Goal: Entertainment & Leisure: Consume media (video, audio)

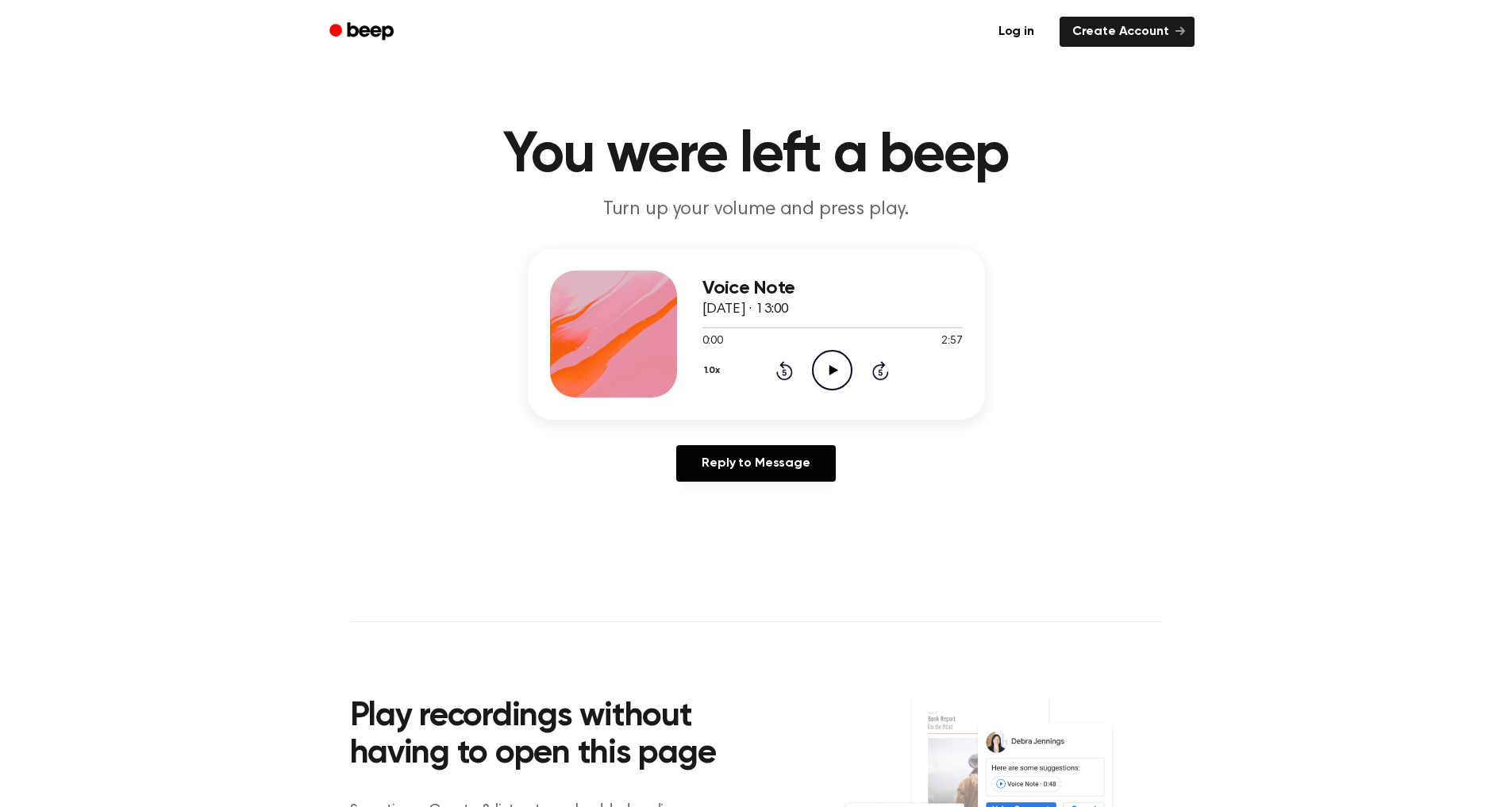
click at [833, 373] on icon at bounding box center [833, 370] width 9 height 10
click at [830, 369] on icon at bounding box center [832, 370] width 8 height 10
click at [836, 375] on icon "Play Audio" at bounding box center [831, 370] width 41 height 41
click at [834, 374] on icon at bounding box center [832, 370] width 8 height 10
click at [835, 367] on icon "Play Audio" at bounding box center [831, 370] width 41 height 41
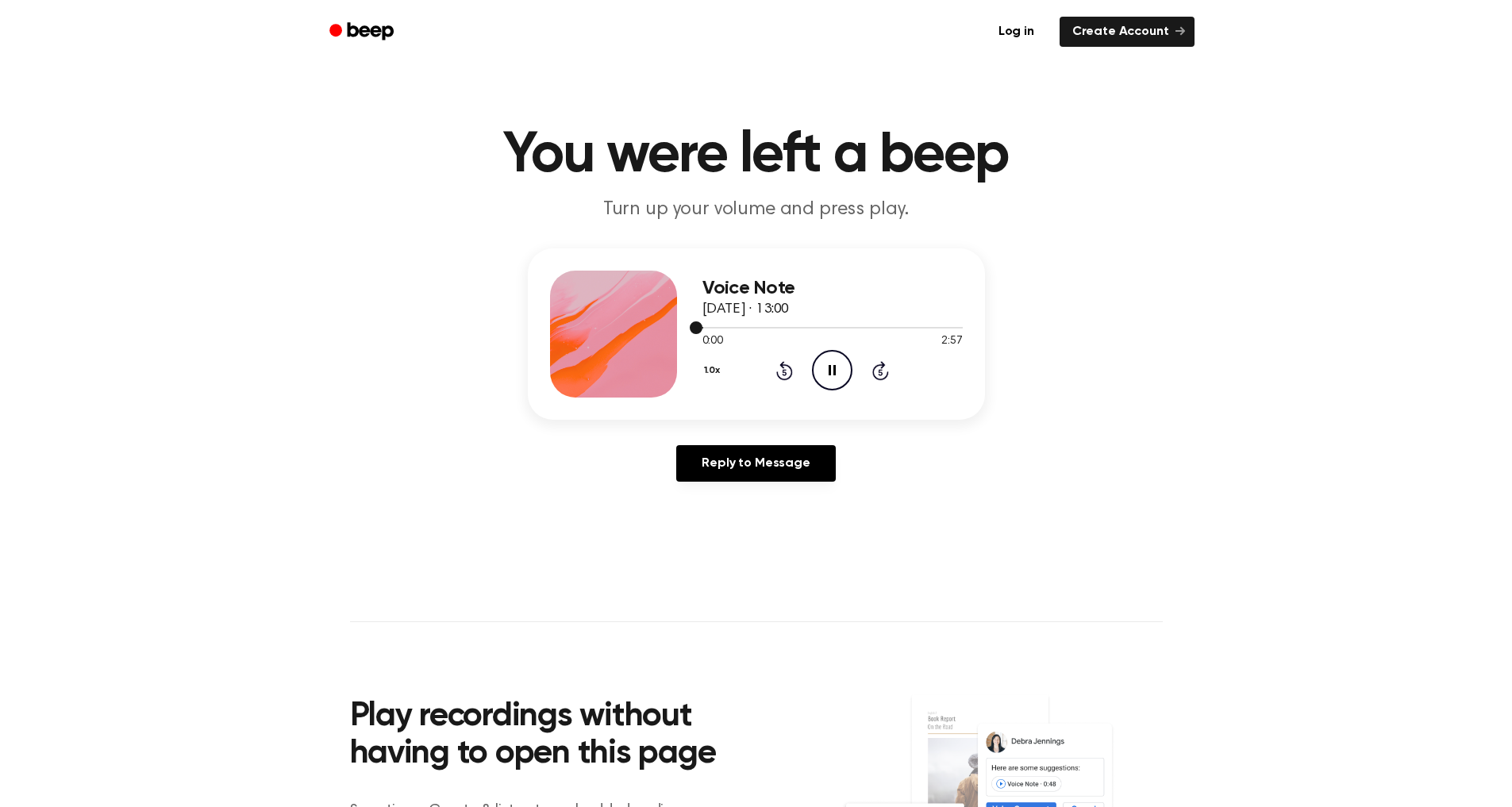
drag, startPoint x: 698, startPoint y: 330, endPoint x: 823, endPoint y: 327, distance: 125.0
click at [823, 327] on div at bounding box center [832, 326] width 261 height 12
click at [834, 328] on div at bounding box center [832, 328] width 261 height 2
click at [856, 328] on div at bounding box center [832, 328] width 261 height 2
drag, startPoint x: 852, startPoint y: 329, endPoint x: 842, endPoint y: 329, distance: 10.0
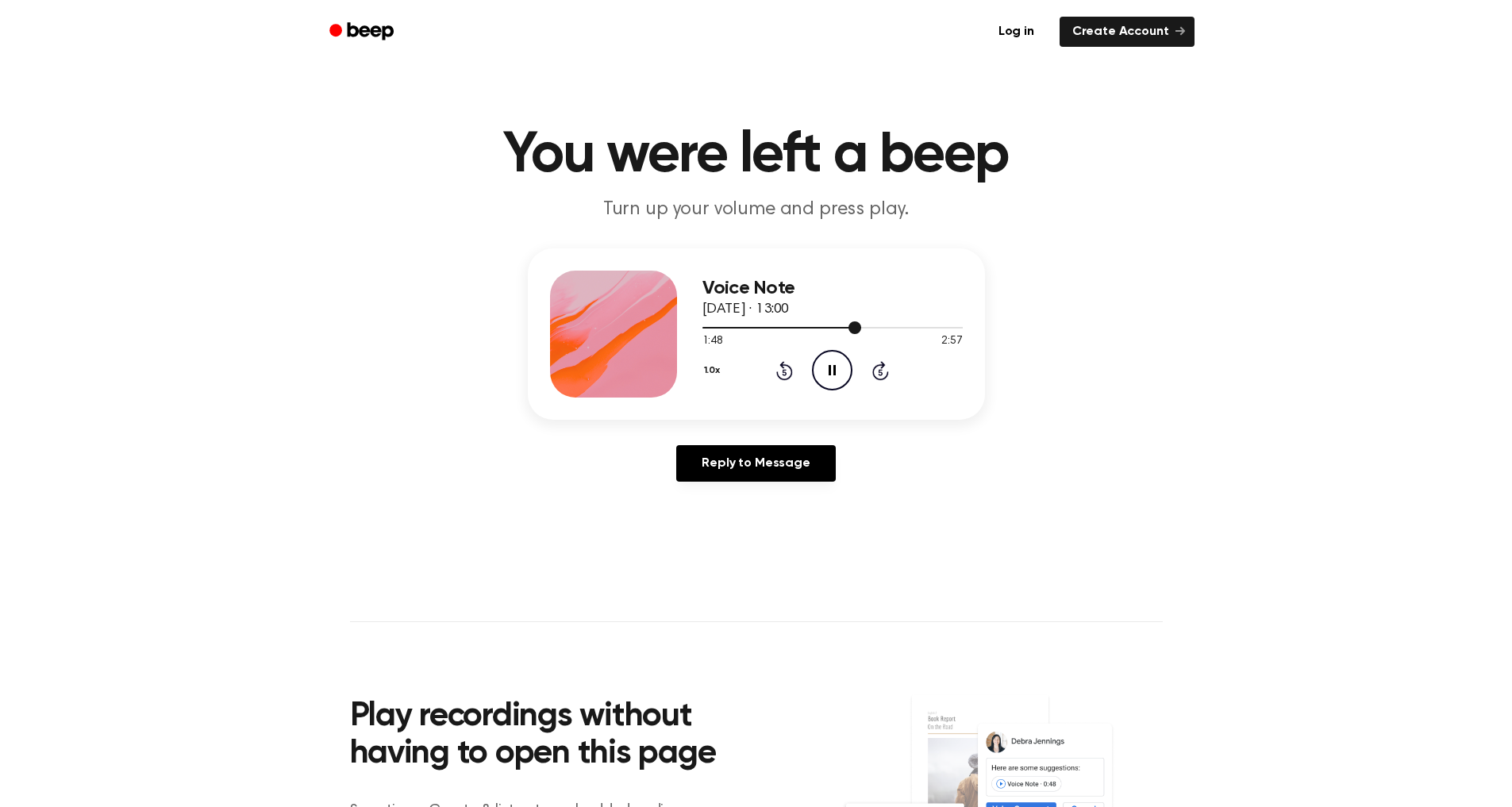
click at [842, 329] on div at bounding box center [781, 328] width 158 height 2
click at [846, 324] on div at bounding box center [832, 326] width 261 height 12
click at [841, 325] on span at bounding box center [842, 327] width 12 height 12
click at [841, 326] on span at bounding box center [836, 327] width 12 height 12
click at [834, 363] on icon "Pause Audio" at bounding box center [831, 370] width 41 height 41
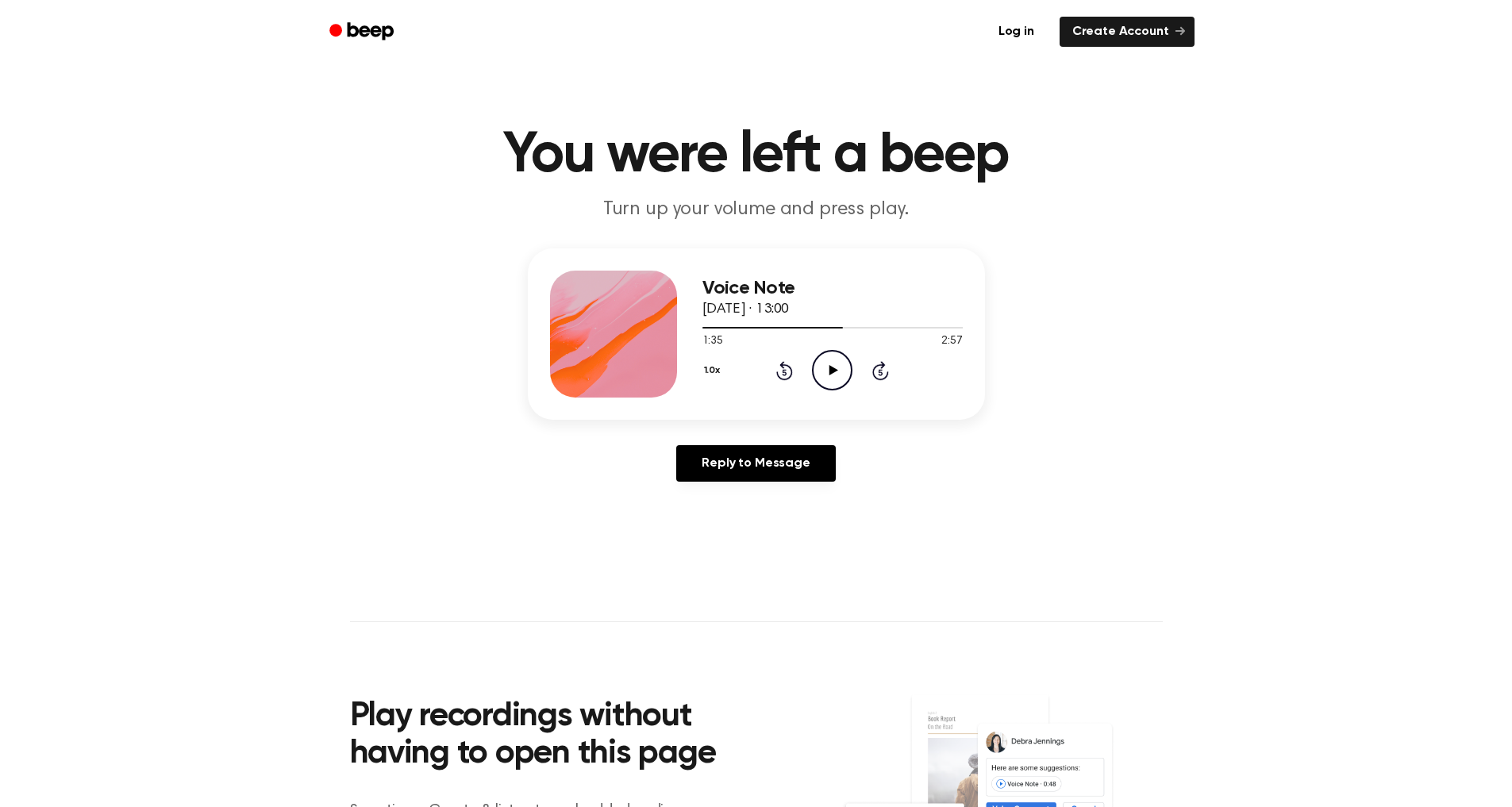
click at [844, 364] on icon "Play Audio" at bounding box center [831, 370] width 41 height 41
click at [865, 329] on span at bounding box center [871, 327] width 12 height 12
click at [865, 329] on span at bounding box center [860, 327] width 12 height 12
click at [858, 326] on span at bounding box center [858, 327] width 12 height 12
click at [842, 328] on div at bounding box center [781, 328] width 158 height 2
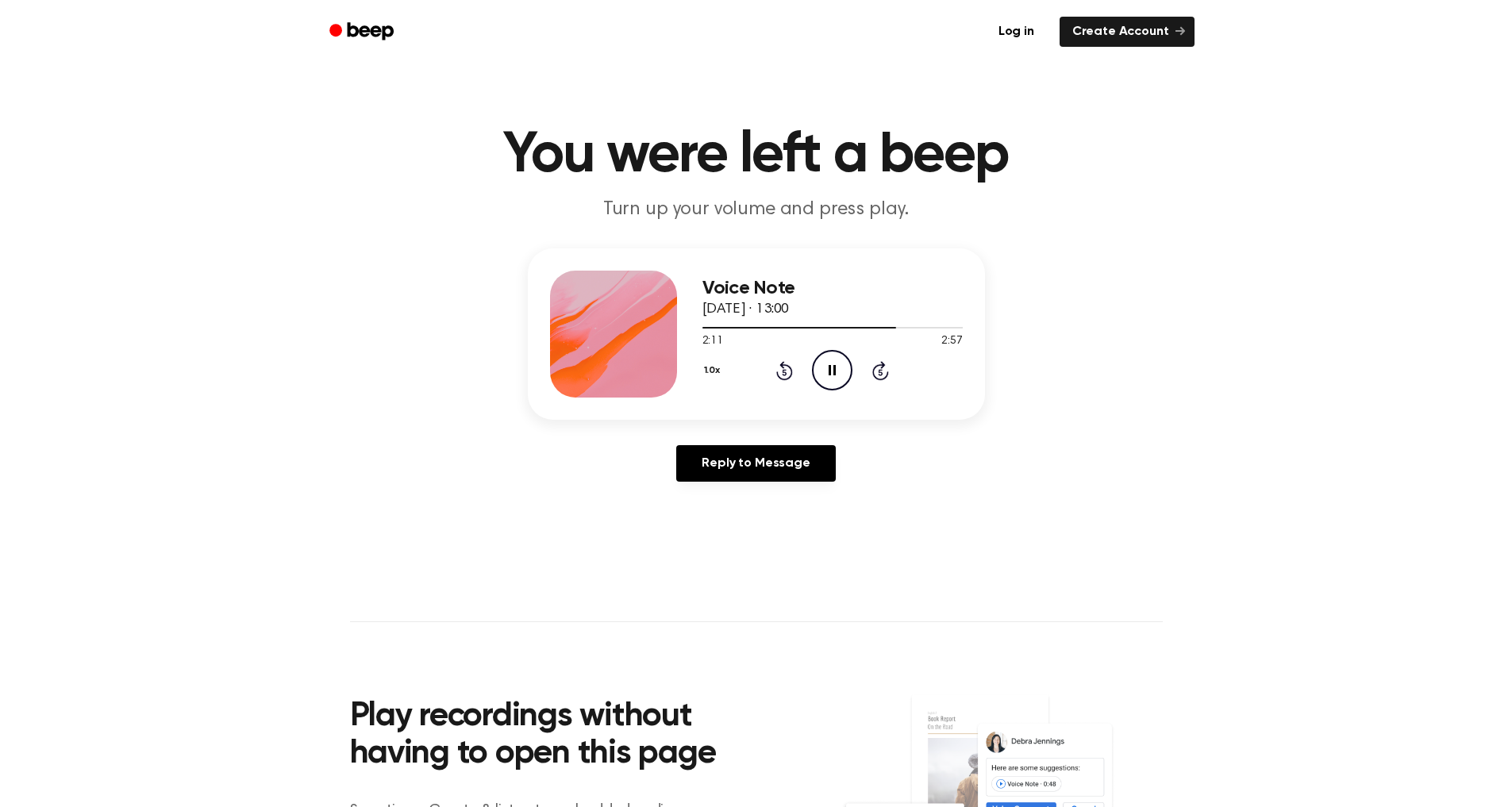
click at [829, 358] on icon "Pause Audio" at bounding box center [831, 370] width 41 height 41
click at [788, 367] on icon at bounding box center [785, 371] width 17 height 19
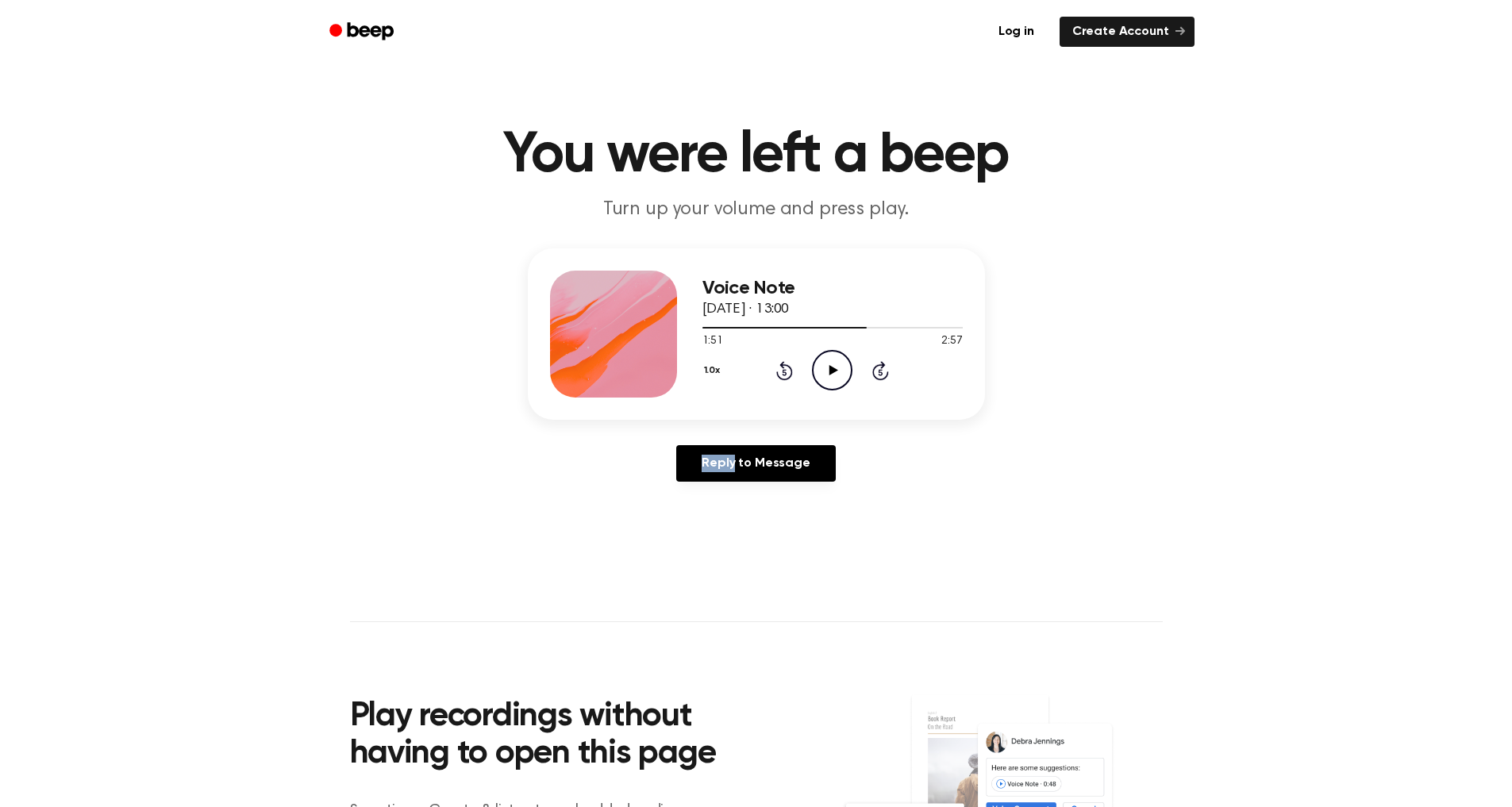
click at [788, 367] on icon at bounding box center [785, 371] width 17 height 19
click at [836, 373] on icon "Play Audio" at bounding box center [831, 370] width 41 height 41
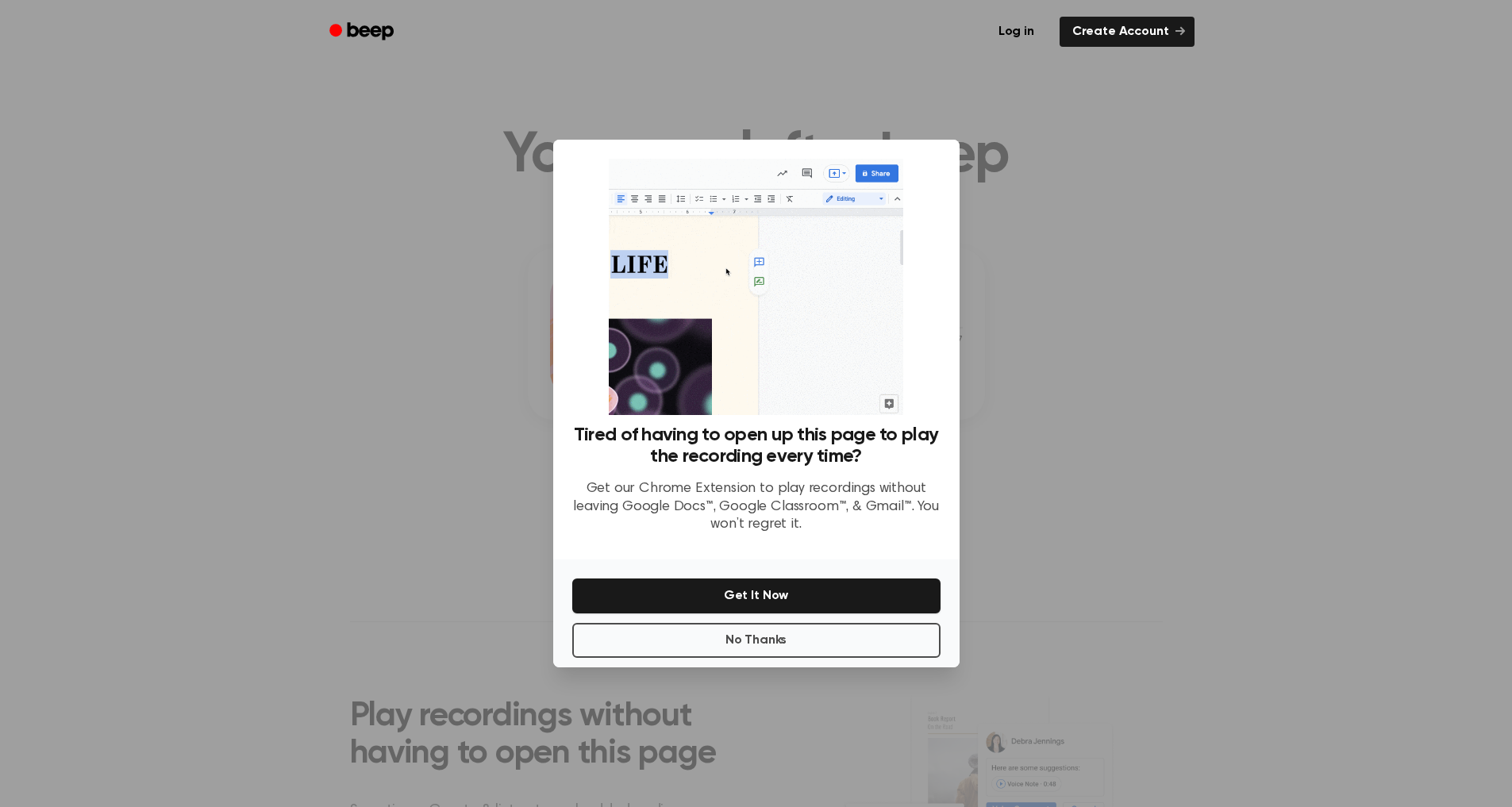
click at [980, 143] on div at bounding box center [756, 403] width 1512 height 807
drag, startPoint x: 982, startPoint y: 170, endPoint x: 979, endPoint y: 197, distance: 27.2
click at [979, 197] on div at bounding box center [756, 403] width 1512 height 807
drag, startPoint x: 1210, startPoint y: 218, endPoint x: 1211, endPoint y: 229, distance: 11.0
click at [1211, 229] on div at bounding box center [756, 403] width 1512 height 807
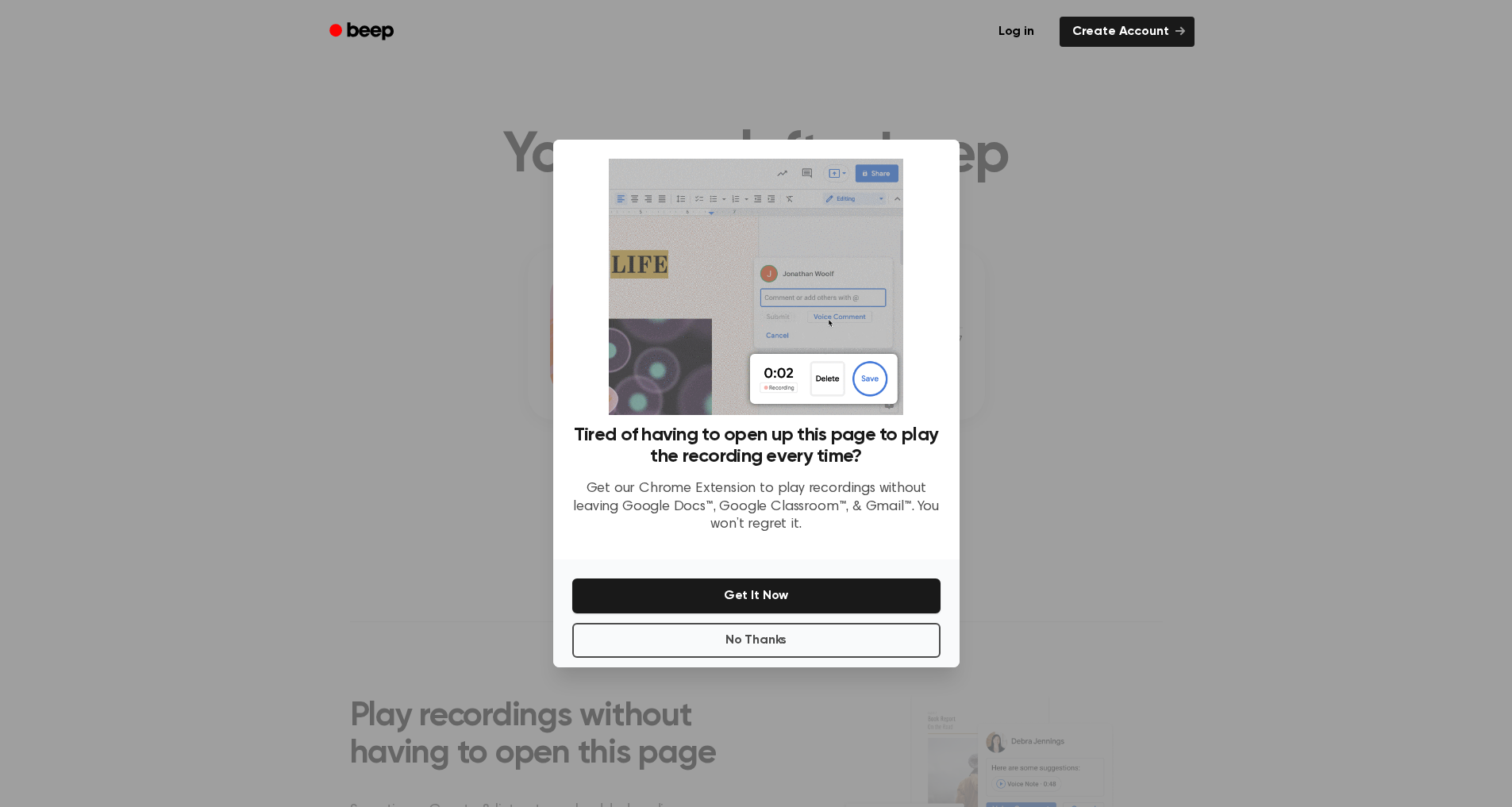
click at [1221, 248] on div at bounding box center [756, 403] width 1512 height 807
drag, startPoint x: 1222, startPoint y: 254, endPoint x: 1220, endPoint y: 449, distance: 195.0
click at [1220, 439] on div at bounding box center [756, 403] width 1512 height 807
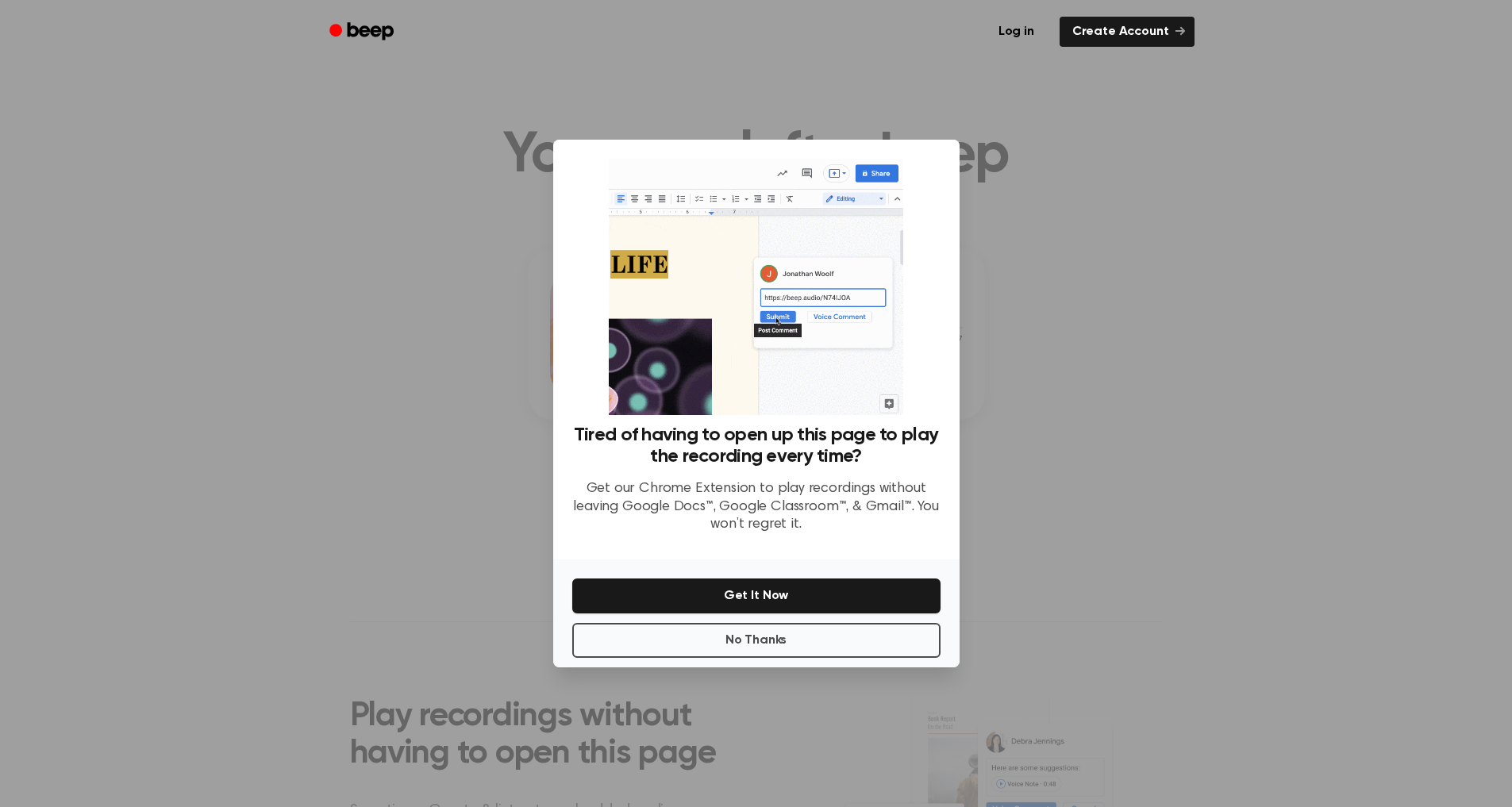
drag, startPoint x: 830, startPoint y: 628, endPoint x: 821, endPoint y: 627, distance: 9.1
click at [829, 630] on button "No Thanks" at bounding box center [756, 640] width 368 height 35
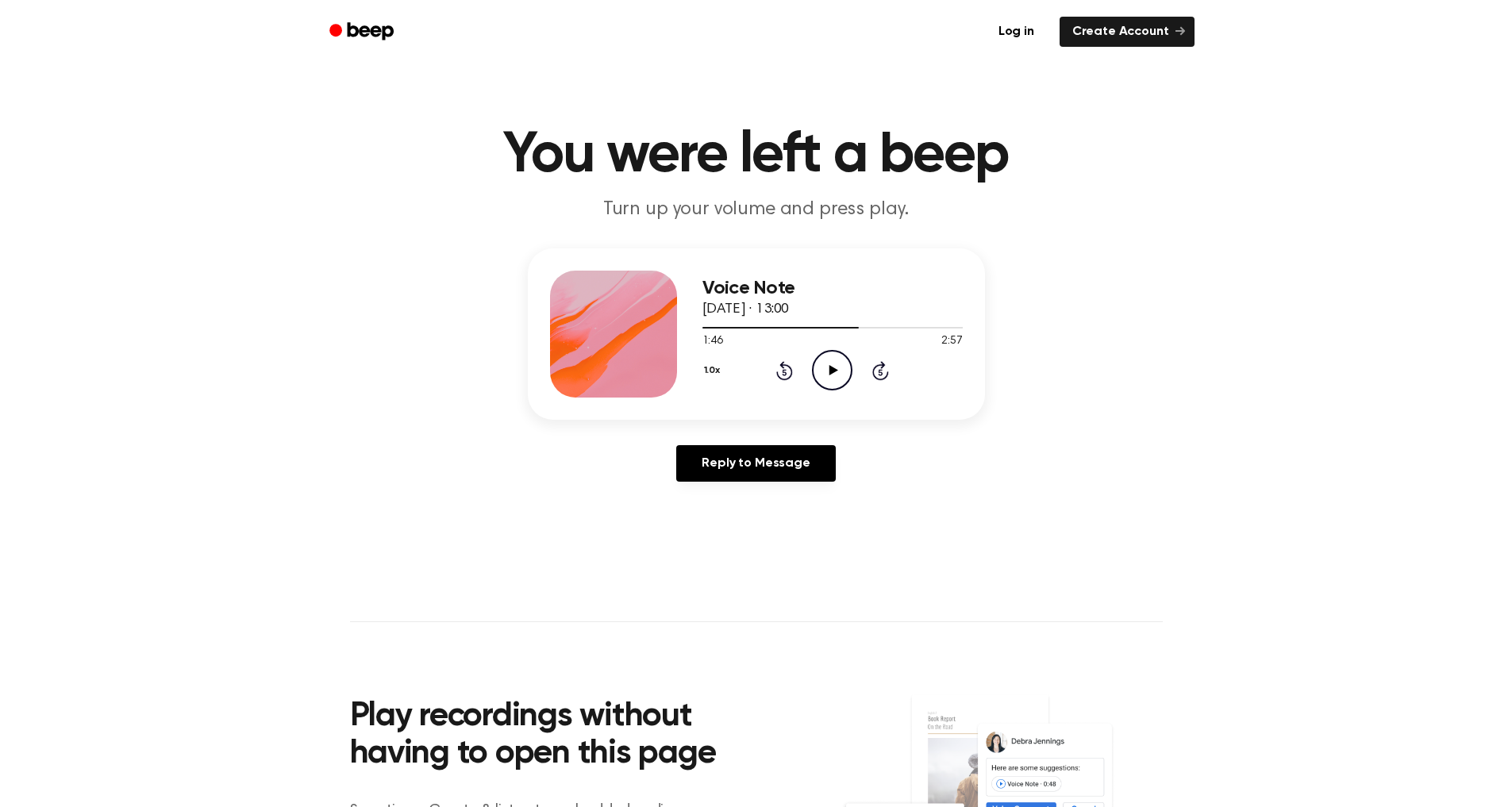
click at [836, 365] on icon "Play Audio" at bounding box center [831, 370] width 41 height 41
click at [775, 369] on icon "Rewind 5 seconds" at bounding box center [784, 371] width 17 height 21
click at [780, 368] on icon "Rewind 5 seconds" at bounding box center [784, 371] width 17 height 21
click at [782, 367] on icon at bounding box center [785, 371] width 17 height 19
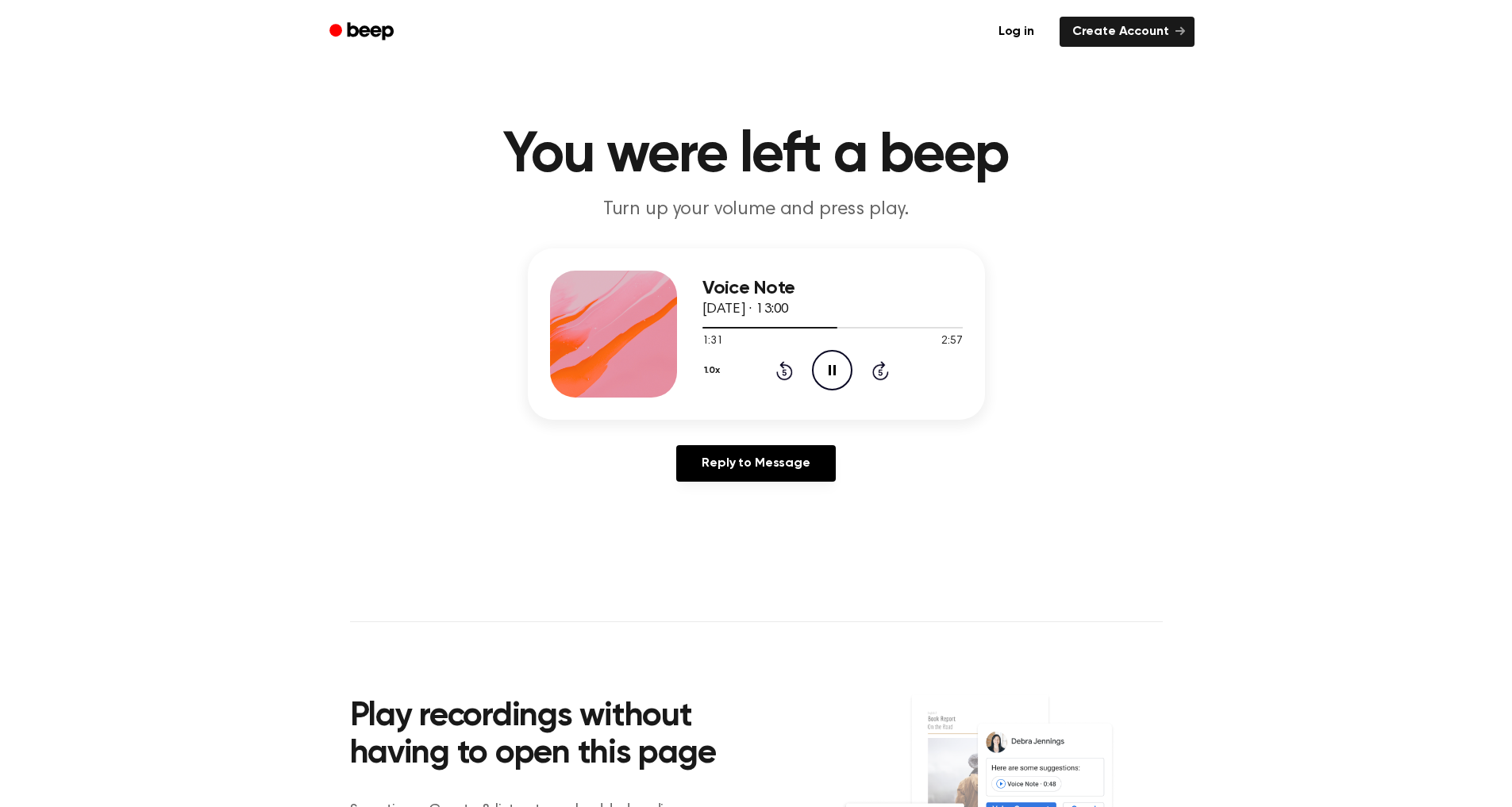
click at [786, 365] on icon at bounding box center [785, 371] width 17 height 19
click at [801, 362] on div "1.0x Rewind 5 seconds Pause Audio Skip 5 seconds" at bounding box center [832, 370] width 261 height 41
click at [782, 368] on icon "Rewind 5 seconds" at bounding box center [784, 371] width 17 height 21
click at [757, 363] on div "1.0x Rewind 5 seconds Pause Audio Skip 5 seconds" at bounding box center [832, 370] width 261 height 41
click at [784, 376] on icon at bounding box center [784, 372] width 4 height 7
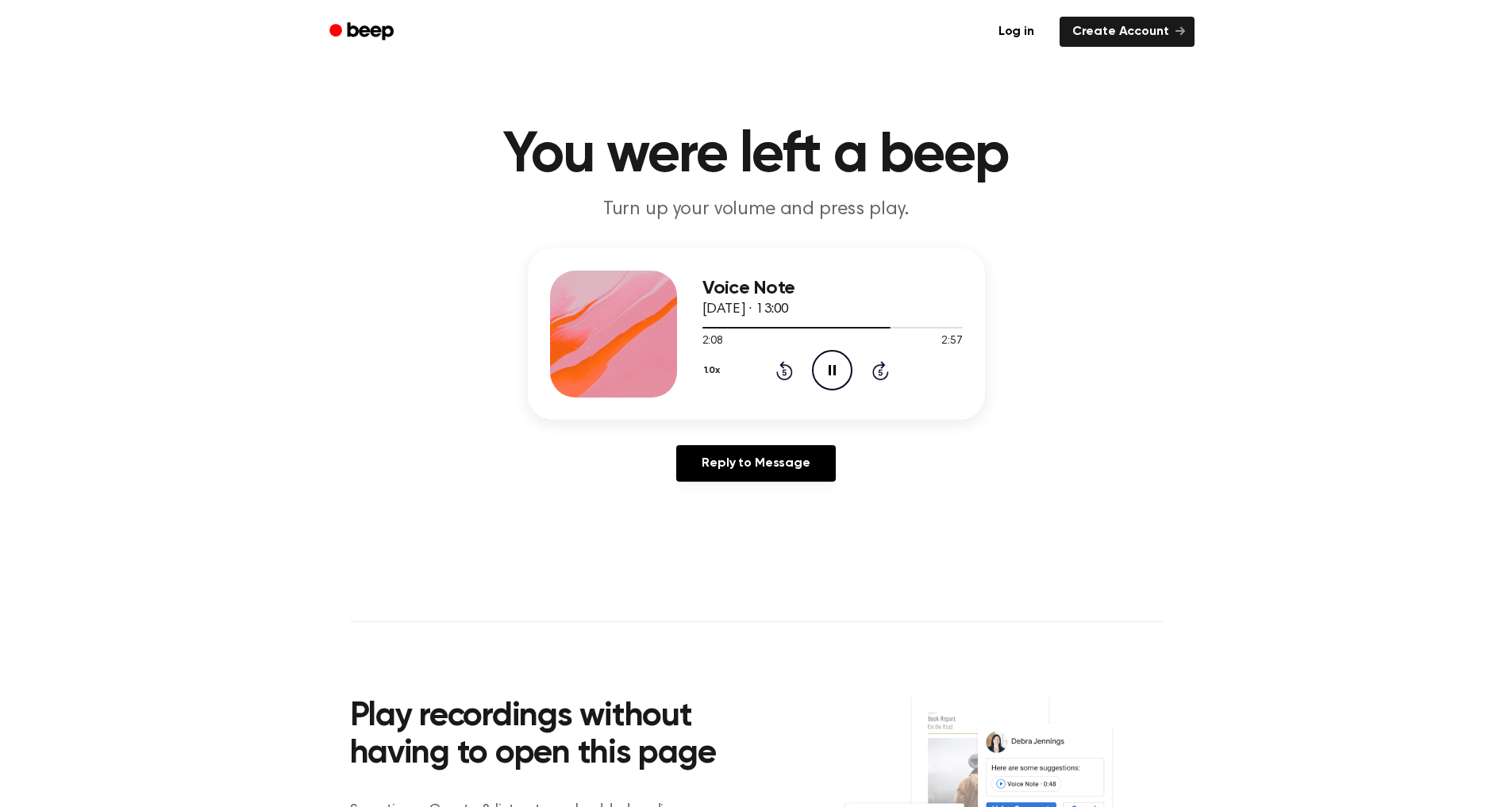
click at [781, 372] on icon "Rewind 5 seconds" at bounding box center [784, 371] width 17 height 21
drag, startPoint x: 773, startPoint y: 373, endPoint x: 792, endPoint y: 368, distance: 19.6
click at [773, 373] on div "1.0x Rewind 5 seconds Pause Audio Skip 5 seconds" at bounding box center [832, 370] width 261 height 41
drag, startPoint x: 792, startPoint y: 375, endPoint x: 804, endPoint y: 398, distance: 25.9
click at [804, 398] on div "Voice Note 19 September 2025 · 13:00 2:06 2:57 Your browser does not support th…" at bounding box center [756, 334] width 457 height 172
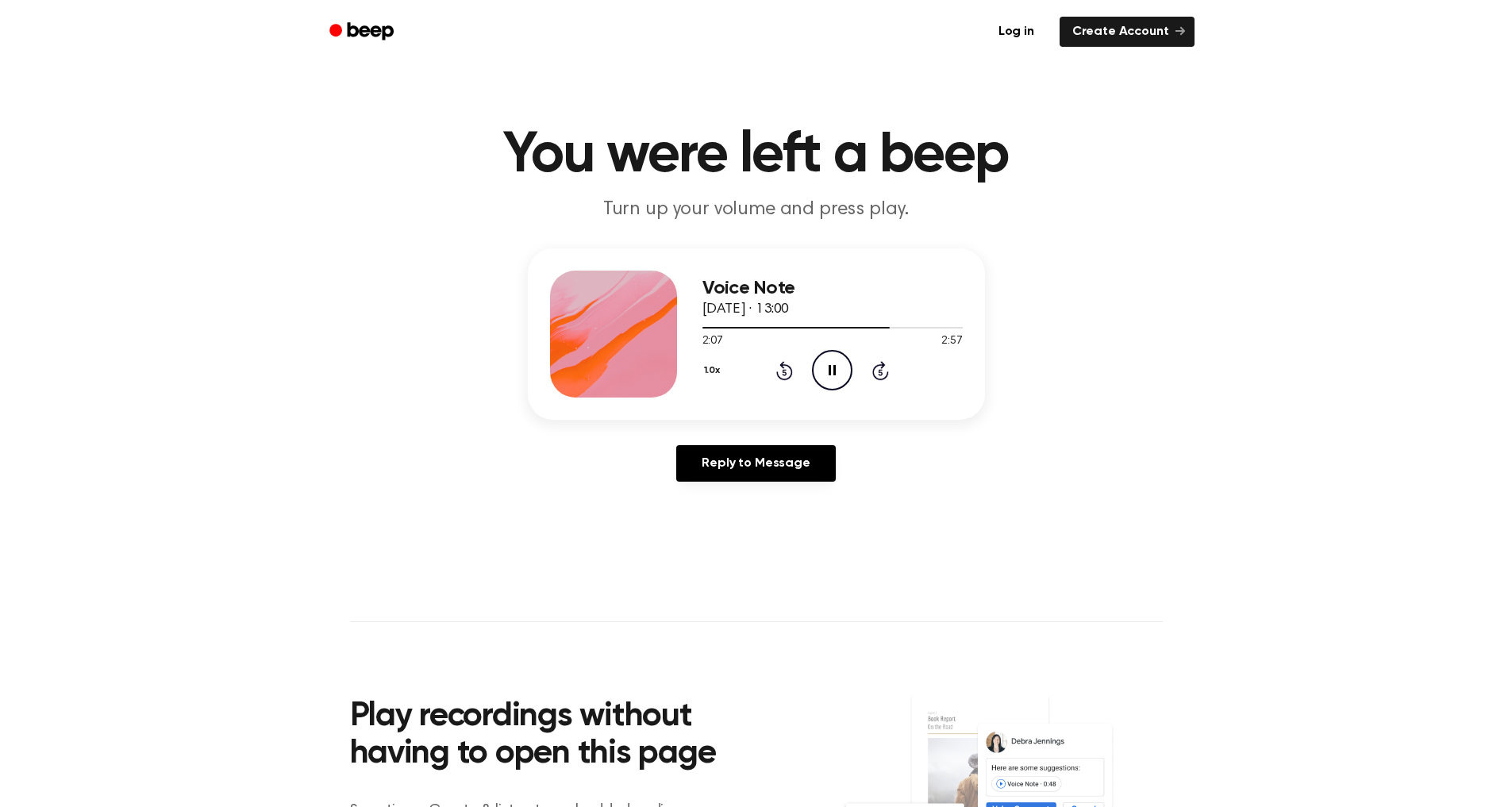
drag, startPoint x: 782, startPoint y: 373, endPoint x: 818, endPoint y: 382, distance: 37.1
click at [818, 382] on div "1.0x Rewind 5 seconds Pause Audio Skip 5 seconds" at bounding box center [832, 370] width 261 height 41
drag, startPoint x: 794, startPoint y: 373, endPoint x: 748, endPoint y: 349, distance: 51.9
click at [773, 364] on div "1.0x Rewind 5 seconds Pause Audio Skip 5 seconds" at bounding box center [832, 370] width 261 height 41
click at [777, 372] on icon "Rewind 5 seconds" at bounding box center [784, 371] width 17 height 21
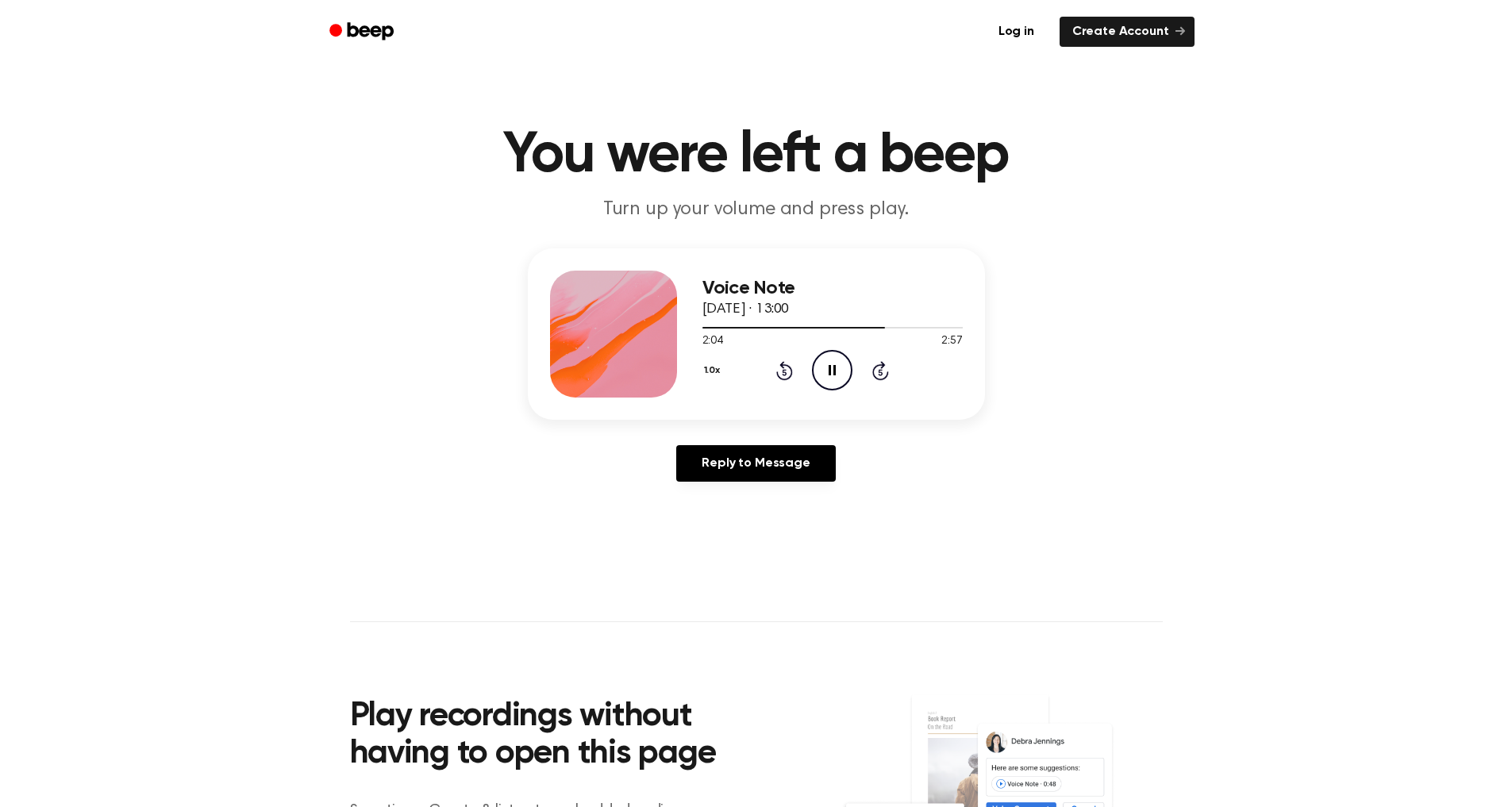
click at [779, 371] on icon "Rewind 5 seconds" at bounding box center [784, 371] width 17 height 21
drag, startPoint x: 779, startPoint y: 371, endPoint x: 791, endPoint y: 369, distance: 12.2
click at [791, 369] on icon "Rewind 5 seconds" at bounding box center [784, 371] width 17 height 21
click at [790, 369] on icon at bounding box center [785, 371] width 17 height 19
click at [788, 368] on icon "Rewind 5 seconds" at bounding box center [784, 371] width 17 height 21
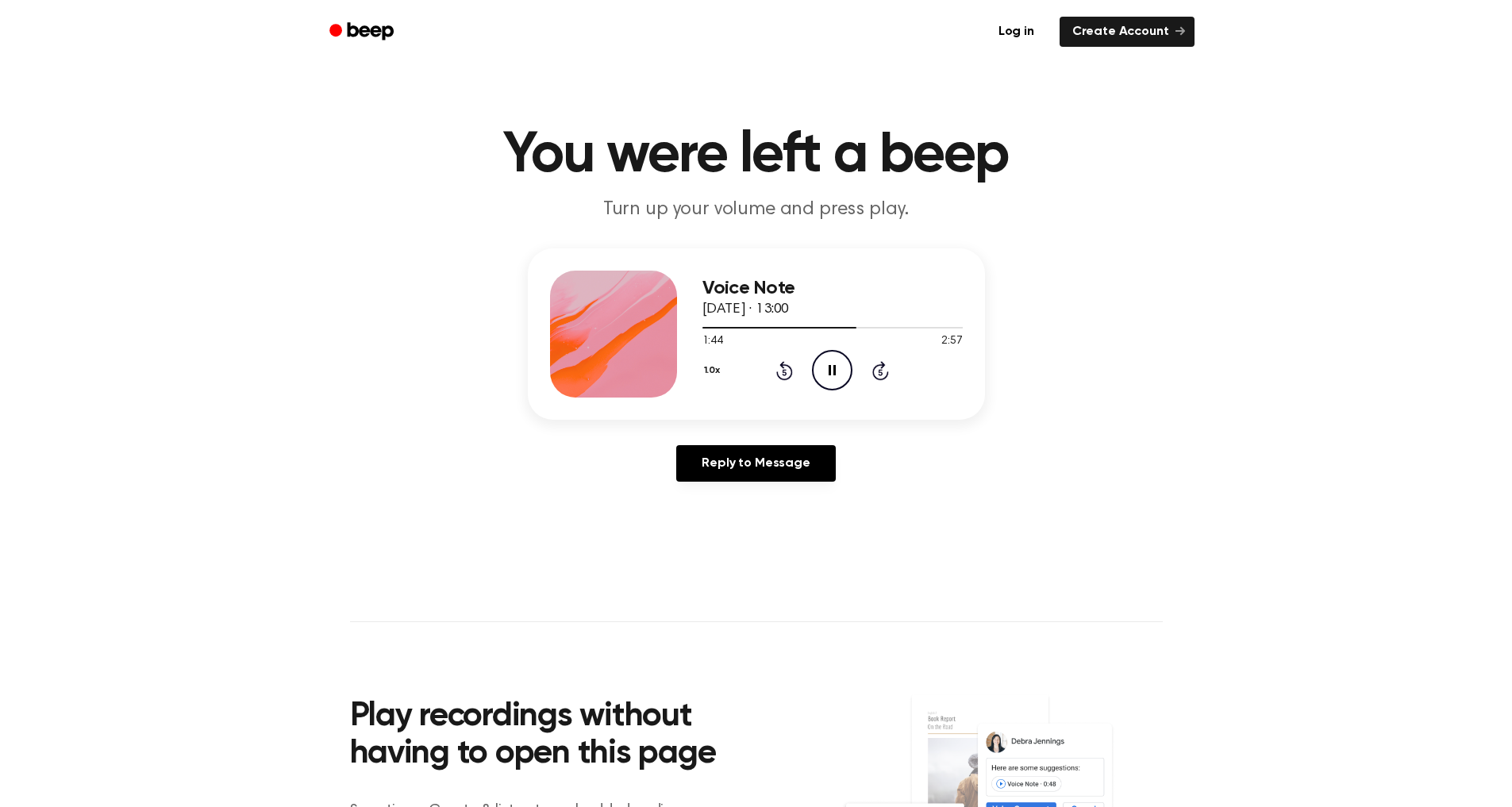
click at [784, 368] on icon at bounding box center [785, 371] width 17 height 19
click at [783, 368] on icon at bounding box center [785, 371] width 17 height 19
click at [777, 369] on icon "Rewind 5 seconds" at bounding box center [784, 371] width 17 height 21
drag, startPoint x: 777, startPoint y: 369, endPoint x: 830, endPoint y: 373, distance: 53.2
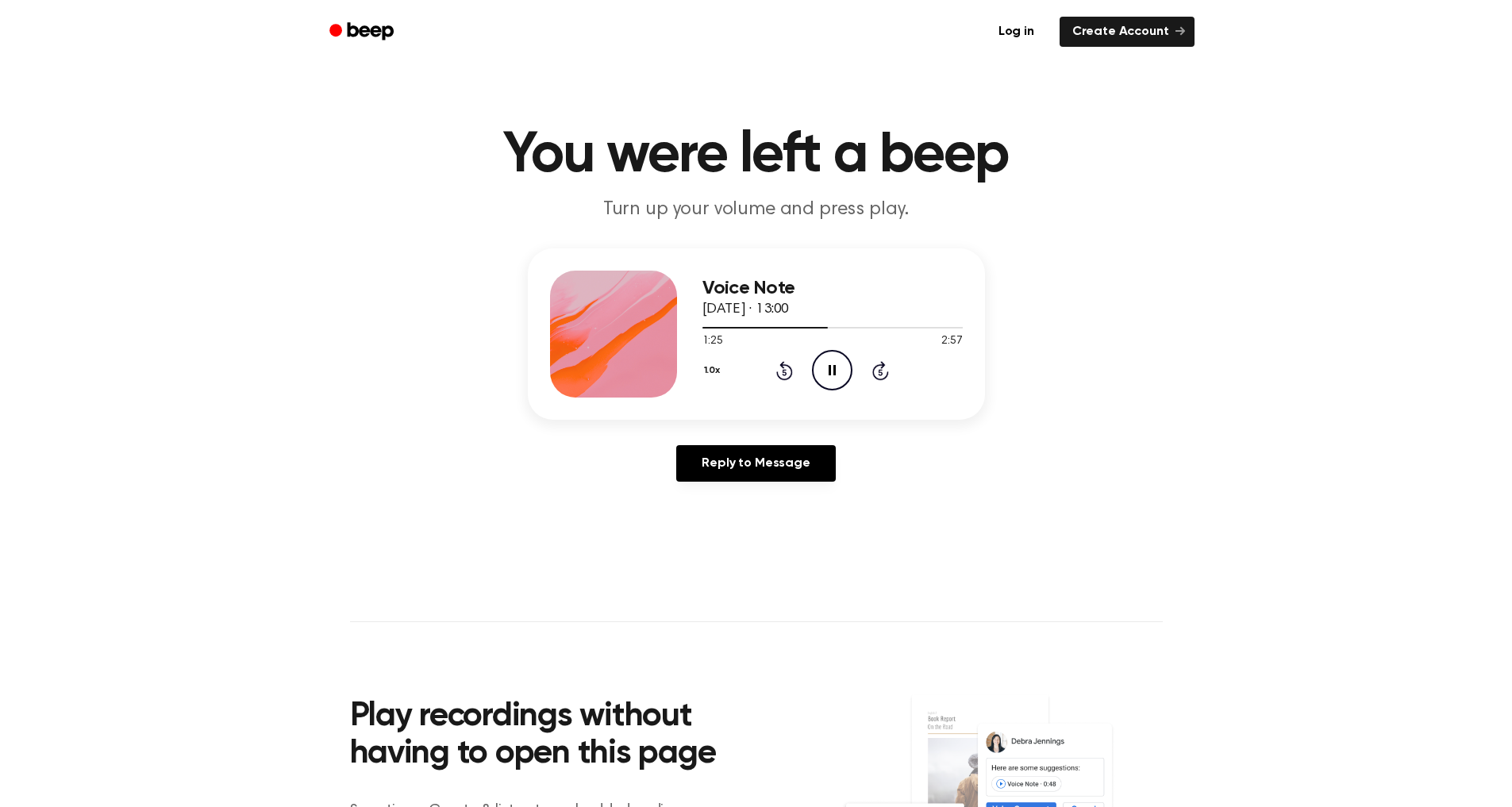
click at [777, 369] on icon "Rewind 5 seconds" at bounding box center [784, 371] width 17 height 21
click at [830, 373] on icon at bounding box center [832, 370] width 8 height 10
drag, startPoint x: 823, startPoint y: 376, endPoint x: 836, endPoint y: 371, distance: 13.9
click at [836, 371] on icon "Play Audio" at bounding box center [831, 370] width 41 height 41
click at [1081, 331] on div "Voice Note 19 September 2025 · 13:00 1:21 2:57 Your browser does not support th…" at bounding box center [756, 372] width 1474 height 247
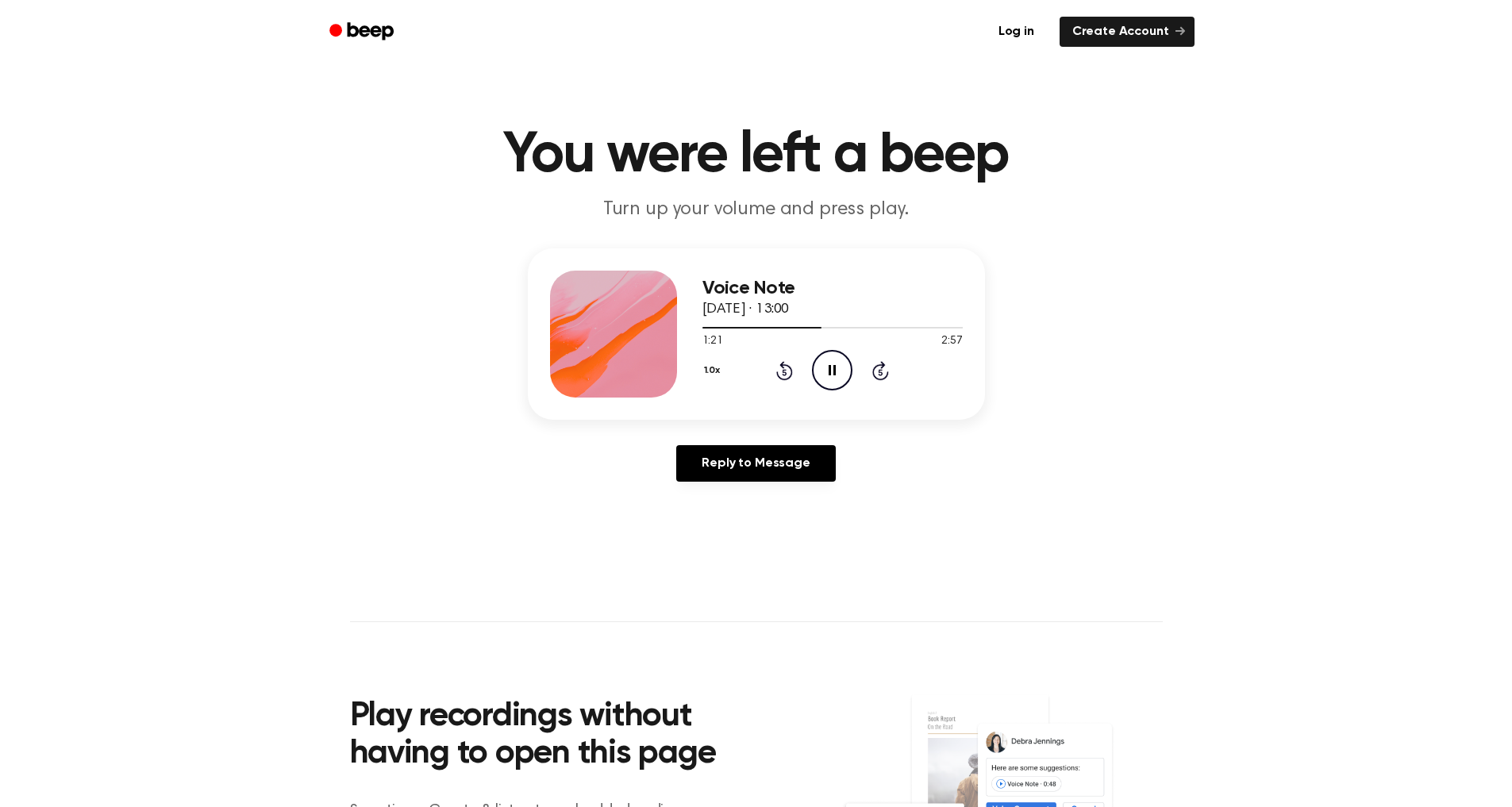
click at [1081, 331] on div "Voice Note 19 September 2025 · 13:00 1:21 2:57 Your browser does not support th…" at bounding box center [756, 372] width 1474 height 247
click at [777, 373] on icon at bounding box center [785, 371] width 17 height 19
click at [779, 373] on icon "Rewind 5 seconds" at bounding box center [784, 371] width 17 height 21
click at [781, 373] on icon "Rewind 5 seconds" at bounding box center [784, 371] width 17 height 21
click at [780, 373] on icon "Rewind 5 seconds" at bounding box center [784, 371] width 17 height 21
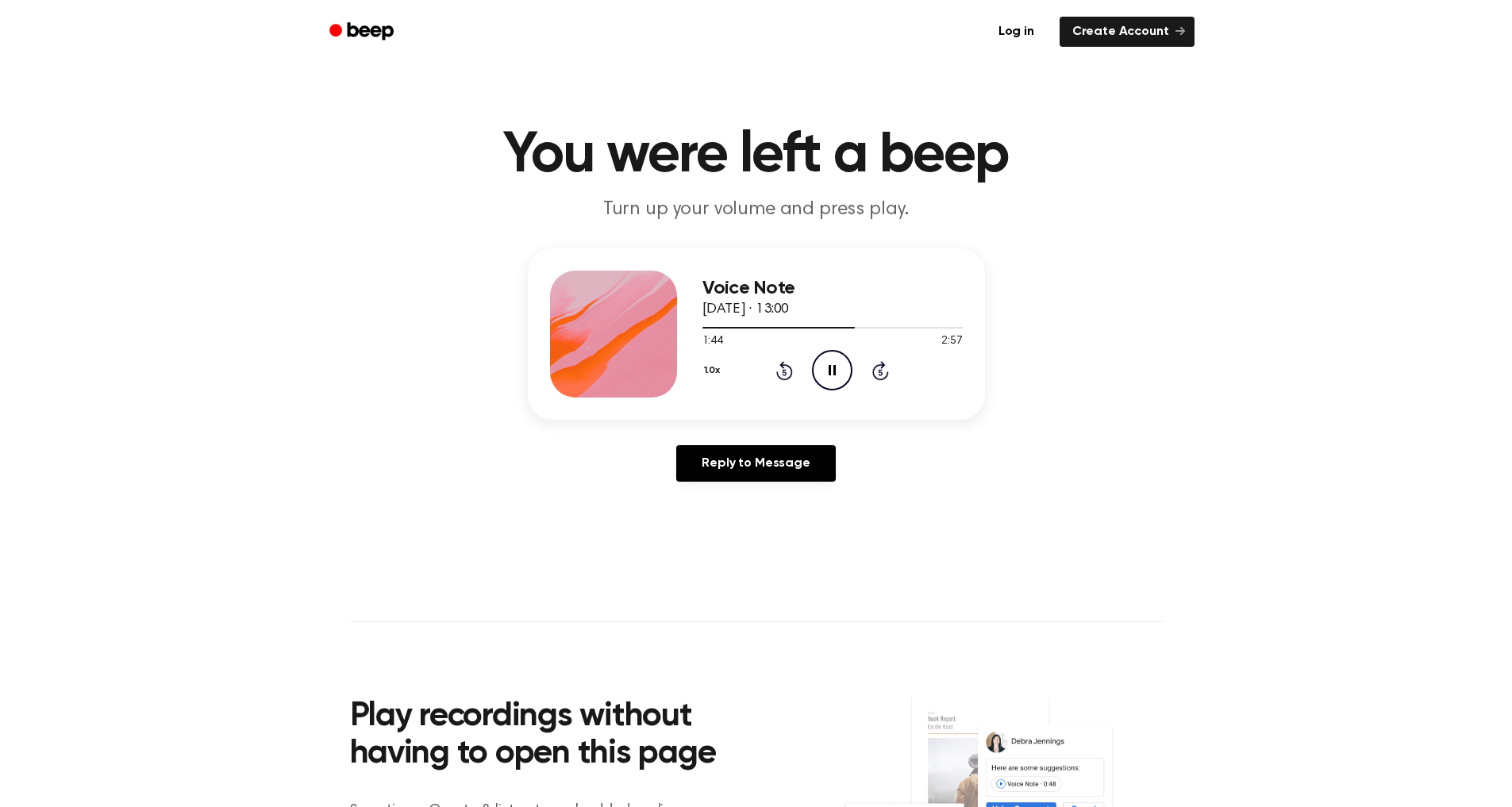
click at [779, 372] on icon "Rewind 5 seconds" at bounding box center [784, 371] width 17 height 21
click at [779, 373] on icon "Rewind 5 seconds" at bounding box center [784, 371] width 17 height 21
click at [777, 374] on icon "Rewind 5 seconds" at bounding box center [784, 371] width 17 height 21
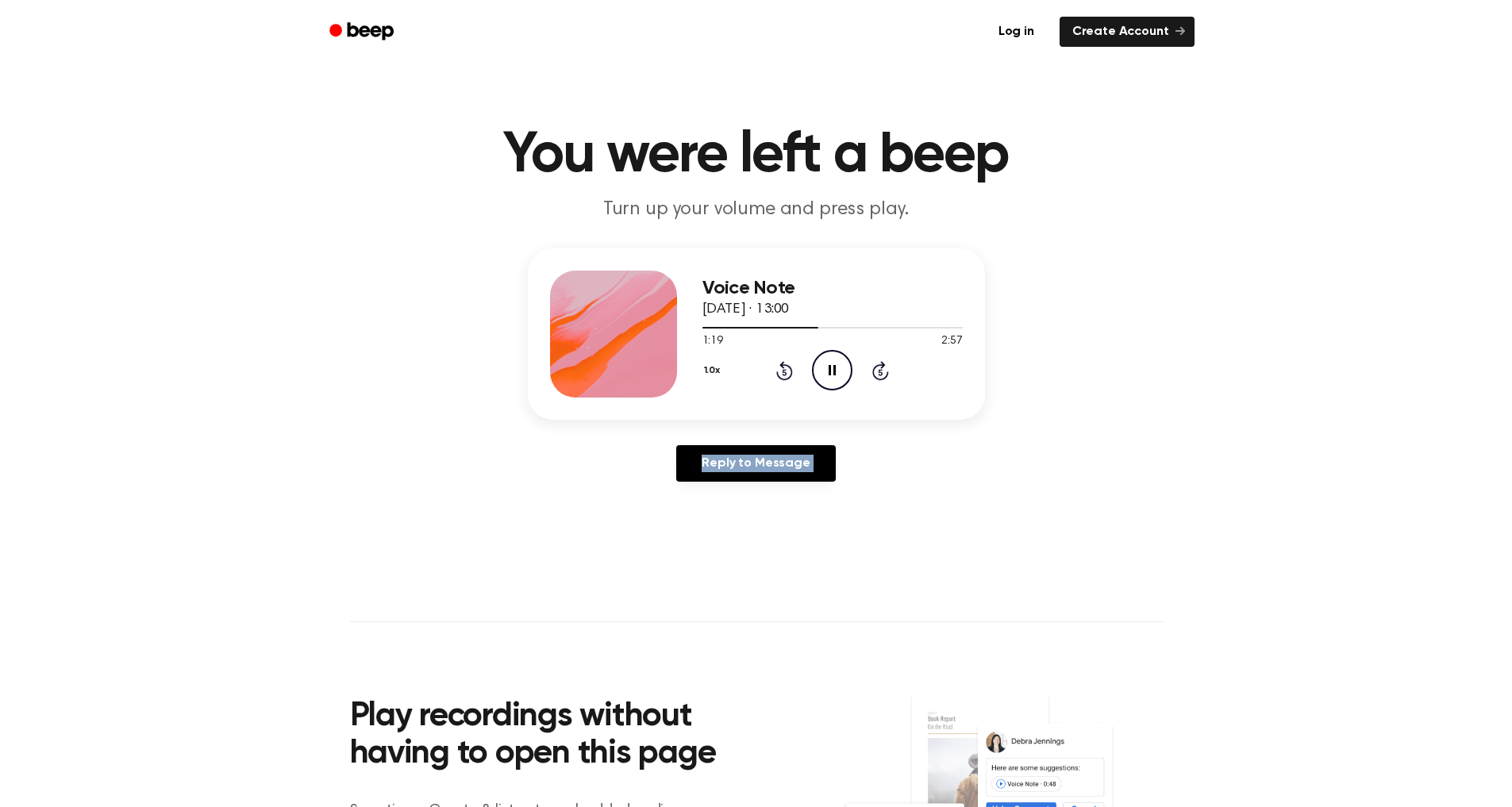
click at [778, 372] on icon "Rewind 5 seconds" at bounding box center [784, 371] width 17 height 21
click at [776, 370] on icon "Rewind 5 seconds" at bounding box center [784, 371] width 17 height 21
click at [775, 368] on icon "Rewind 5 seconds" at bounding box center [784, 371] width 17 height 21
click at [775, 366] on icon "Rewind 5 seconds" at bounding box center [784, 371] width 17 height 21
click at [777, 364] on icon "Rewind 5 seconds" at bounding box center [784, 371] width 17 height 21
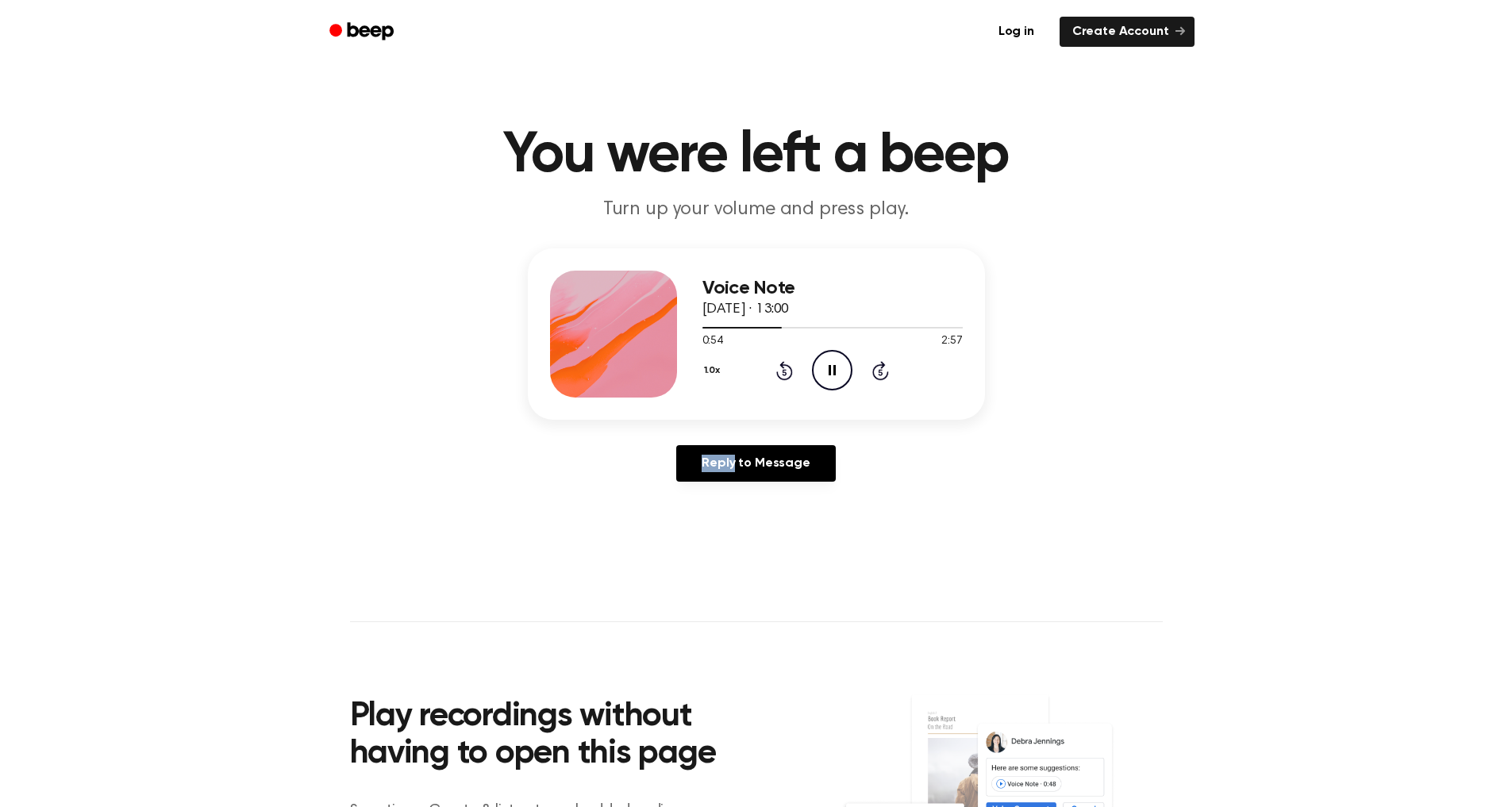
click at [777, 364] on icon "Rewind 5 seconds" at bounding box center [784, 371] width 17 height 21
click at [786, 360] on icon "Rewind 5 seconds" at bounding box center [784, 371] width 17 height 21
click at [785, 366] on icon at bounding box center [785, 371] width 17 height 19
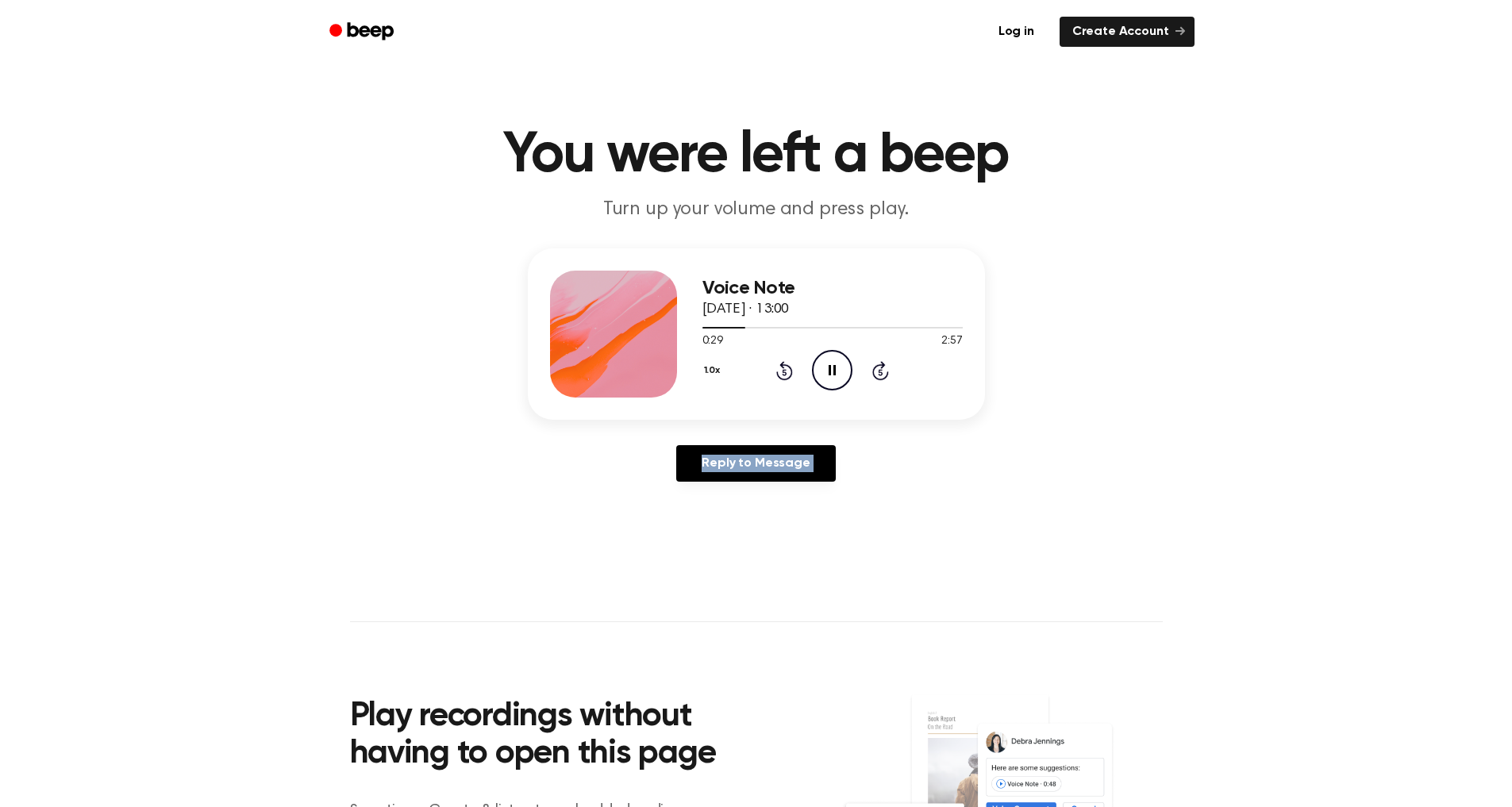
click at [785, 366] on icon at bounding box center [785, 371] width 17 height 19
click at [786, 373] on icon at bounding box center [784, 372] width 4 height 7
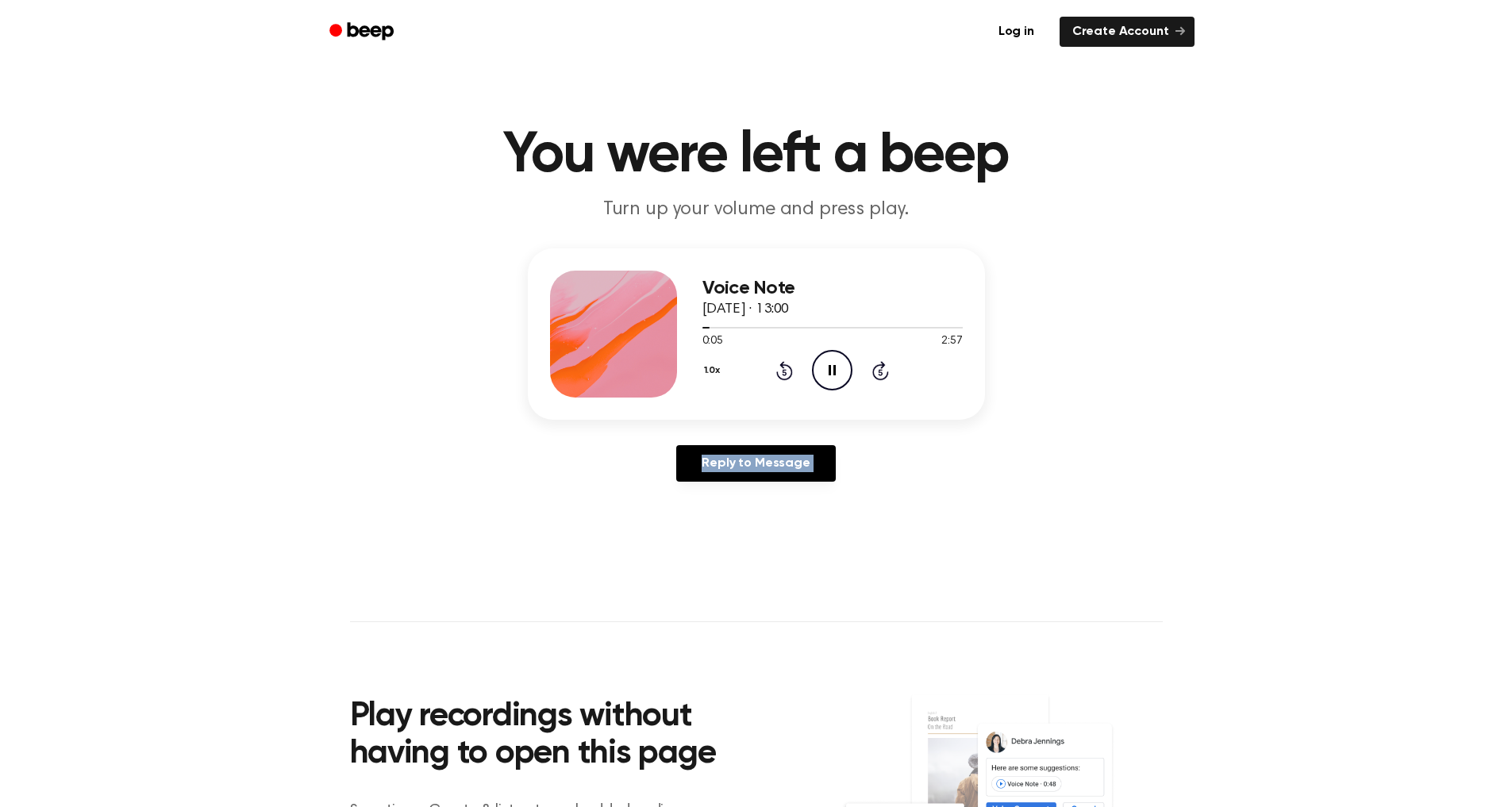
click at [786, 373] on icon at bounding box center [784, 372] width 4 height 7
click at [878, 373] on icon "Skip 5 seconds" at bounding box center [880, 371] width 17 height 21
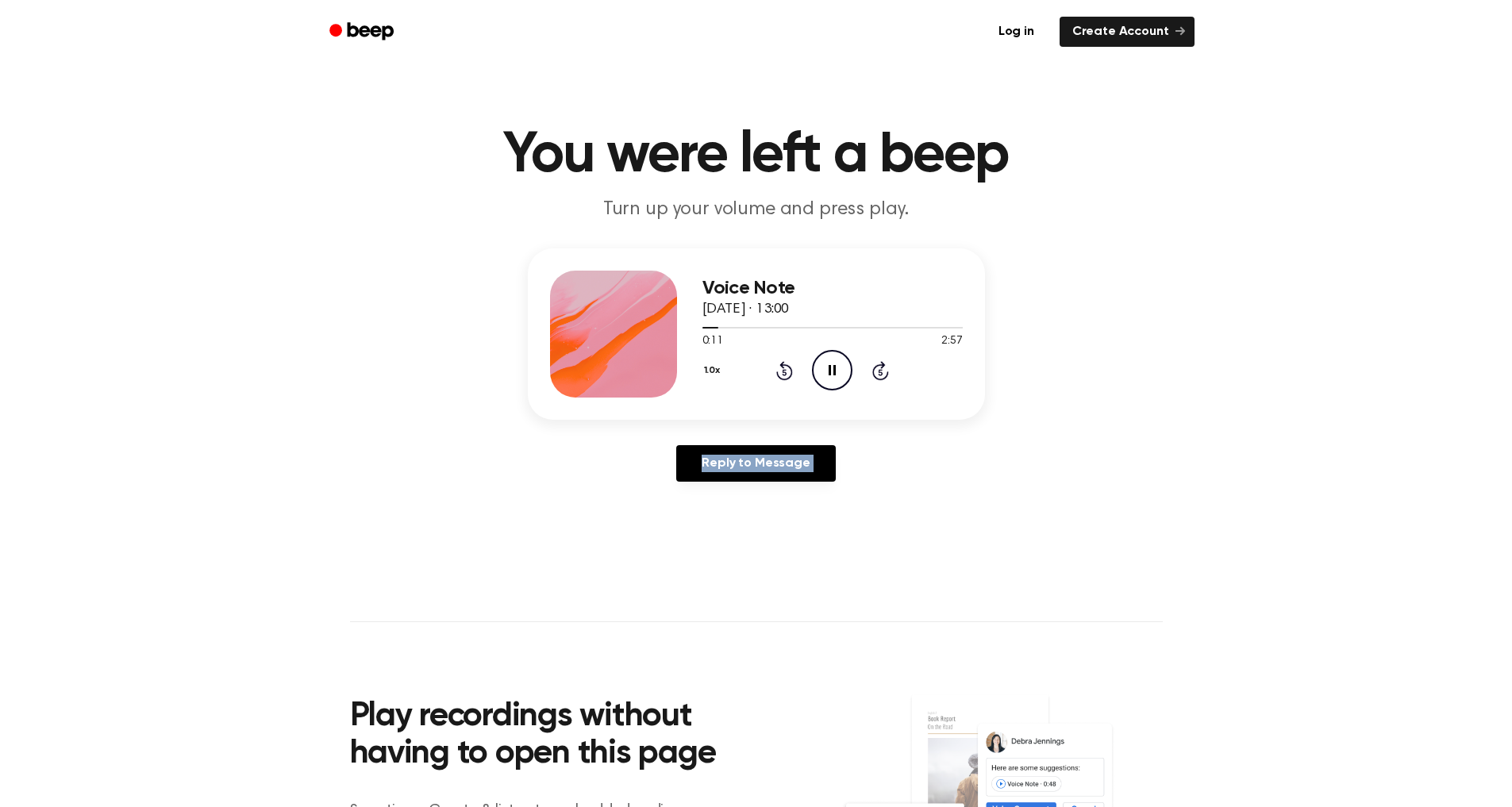
click at [878, 373] on icon "Skip 5 seconds" at bounding box center [880, 371] width 17 height 21
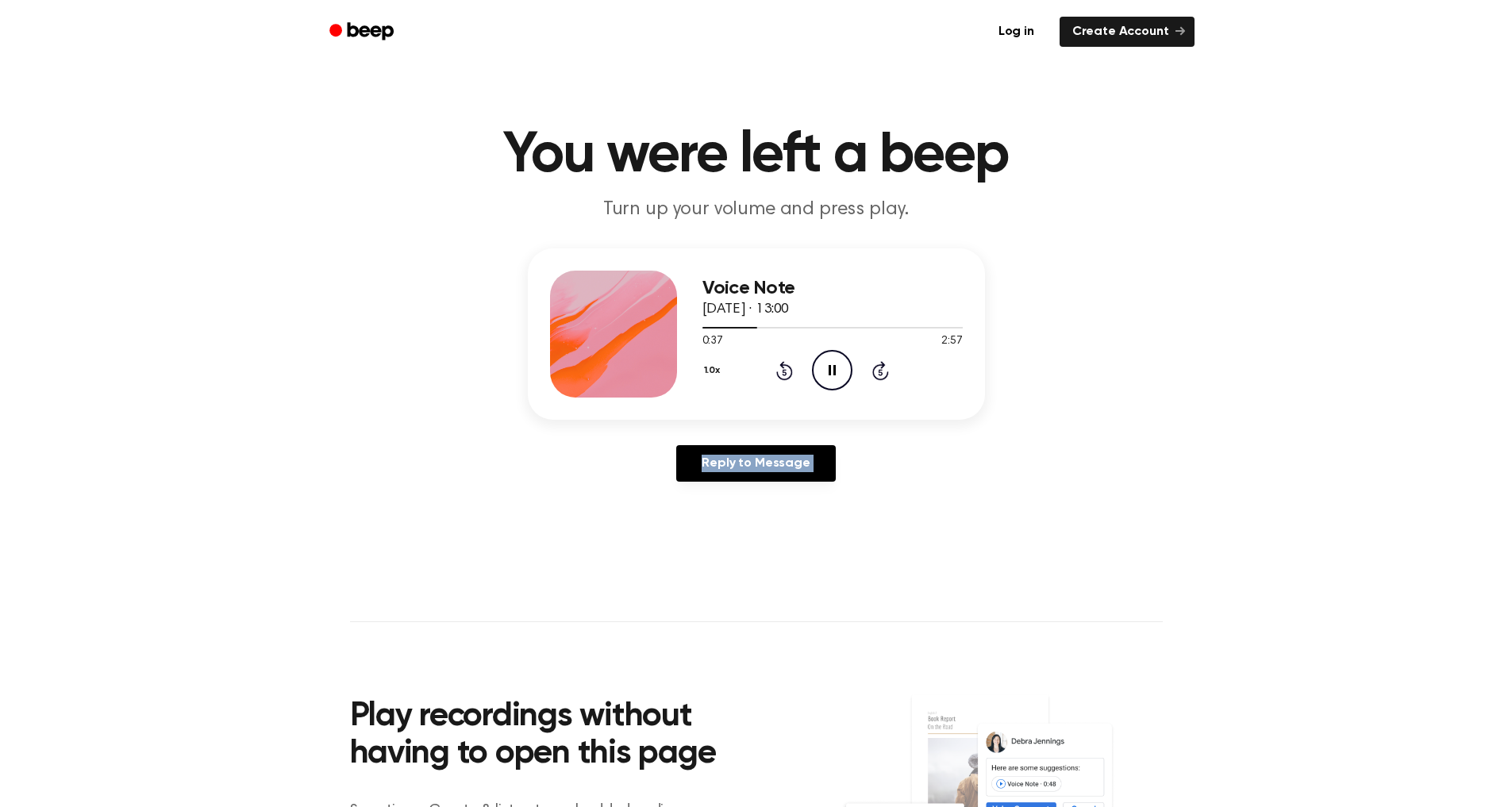
click at [878, 373] on icon "Skip 5 seconds" at bounding box center [880, 371] width 17 height 21
drag, startPoint x: 878, startPoint y: 373, endPoint x: 882, endPoint y: 382, distance: 9.8
click at [882, 382] on div "1.0x Rewind 5 seconds Pause Audio Skip 5 seconds" at bounding box center [832, 370] width 261 height 41
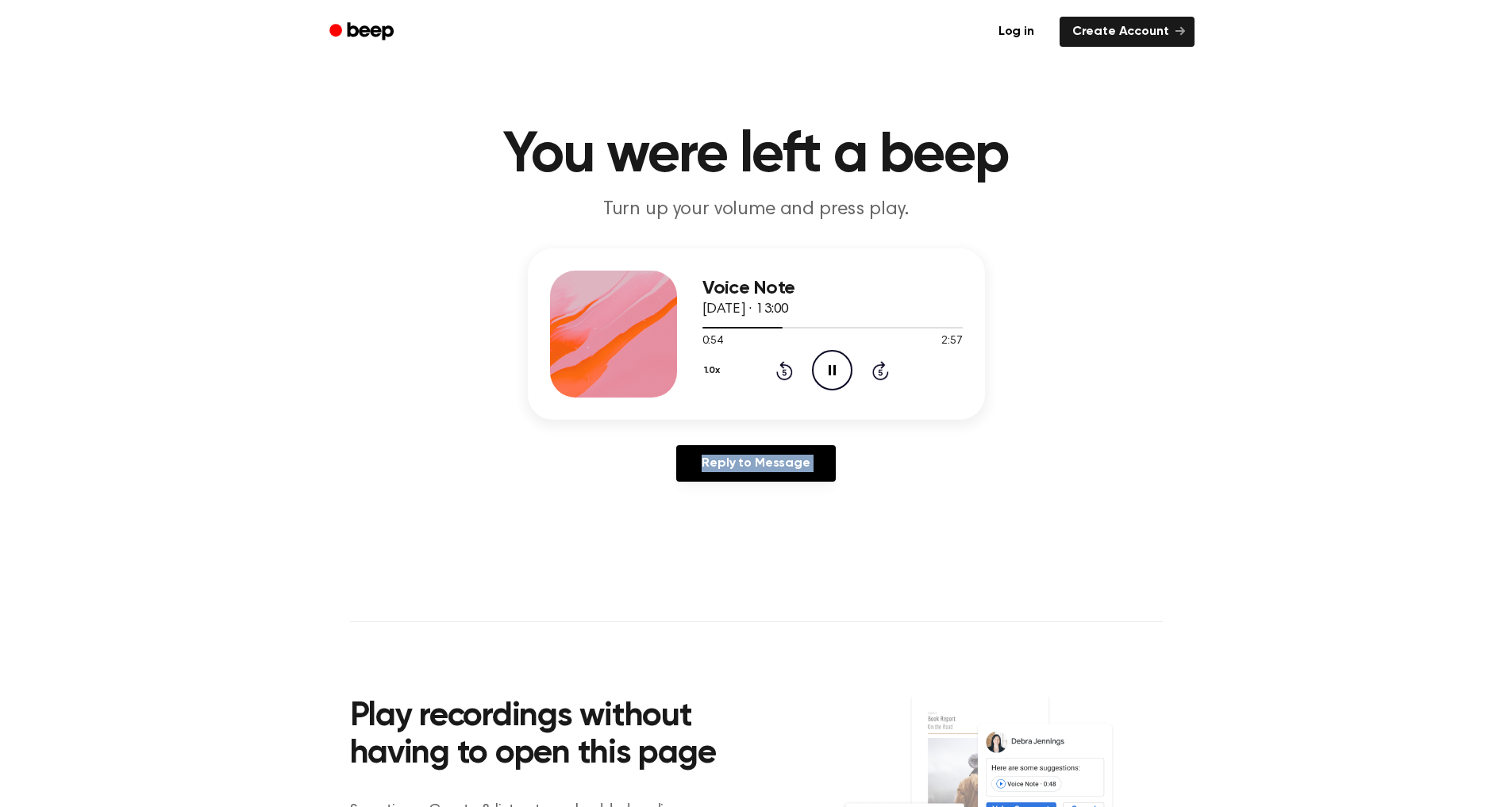
click at [882, 382] on div "1.0x Rewind 5 seconds Pause Audio Skip 5 seconds" at bounding box center [832, 370] width 261 height 41
click at [884, 383] on div "1.0x Rewind 5 seconds Pause Audio Skip 5 seconds" at bounding box center [832, 370] width 261 height 41
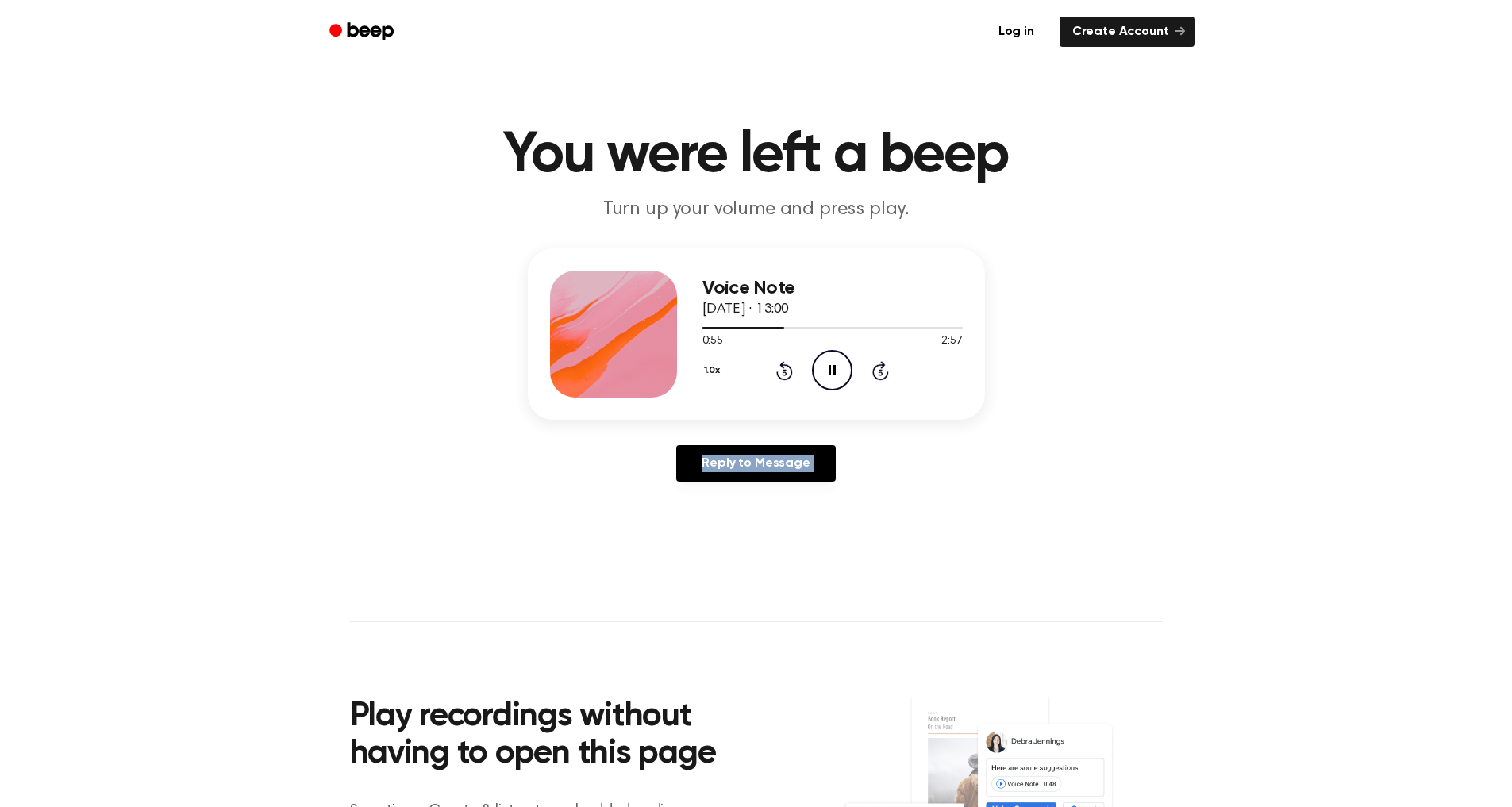
drag, startPoint x: 884, startPoint y: 383, endPoint x: 890, endPoint y: 388, distance: 7.8
click at [890, 388] on div "1.0x Rewind 5 seconds Pause Audio Skip 5 seconds" at bounding box center [832, 370] width 261 height 41
click at [878, 362] on icon "Skip 5 seconds" at bounding box center [880, 371] width 17 height 21
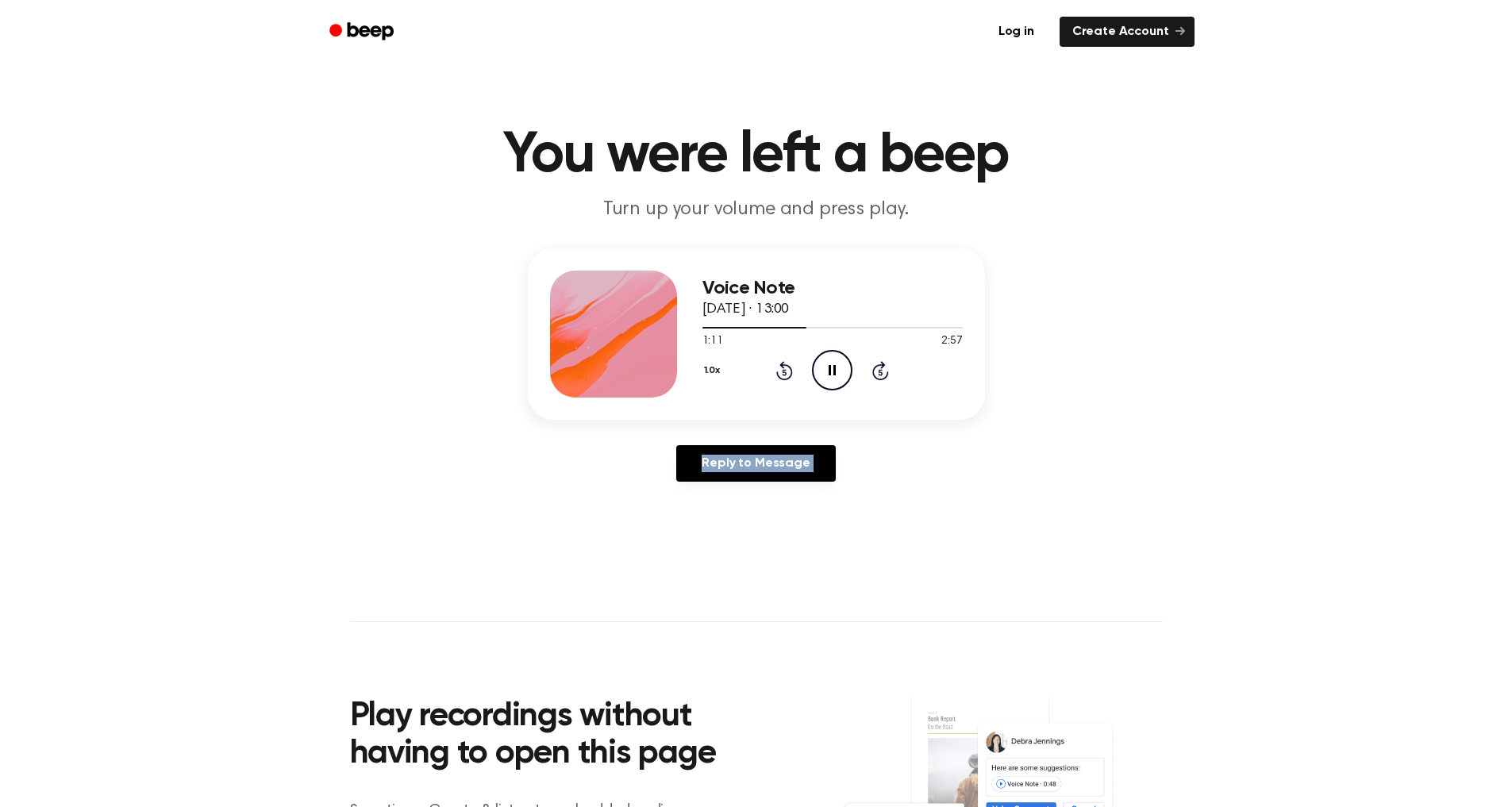
click at [878, 362] on icon "Skip 5 seconds" at bounding box center [880, 371] width 17 height 21
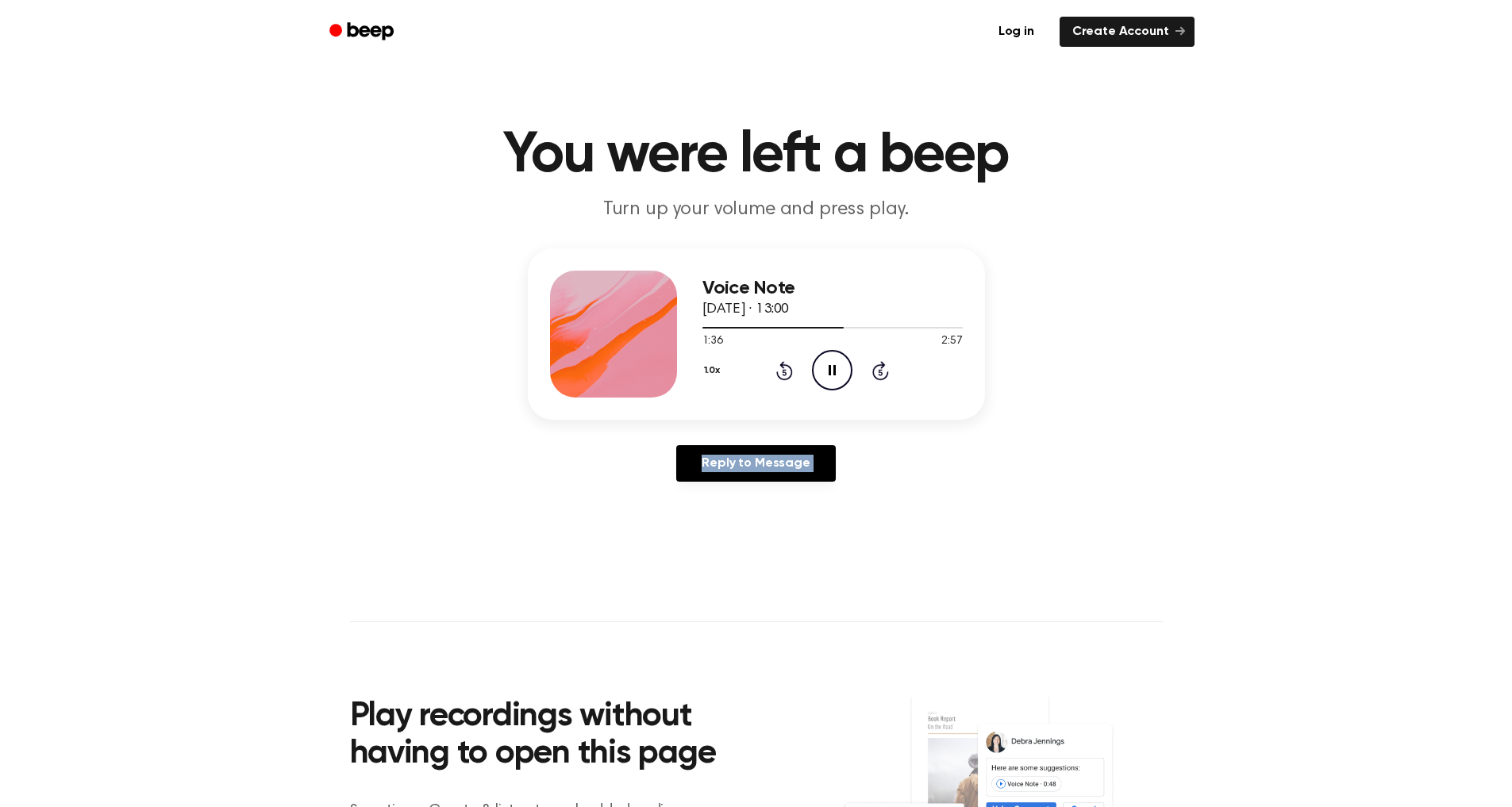
click at [878, 362] on icon "Skip 5 seconds" at bounding box center [880, 371] width 17 height 21
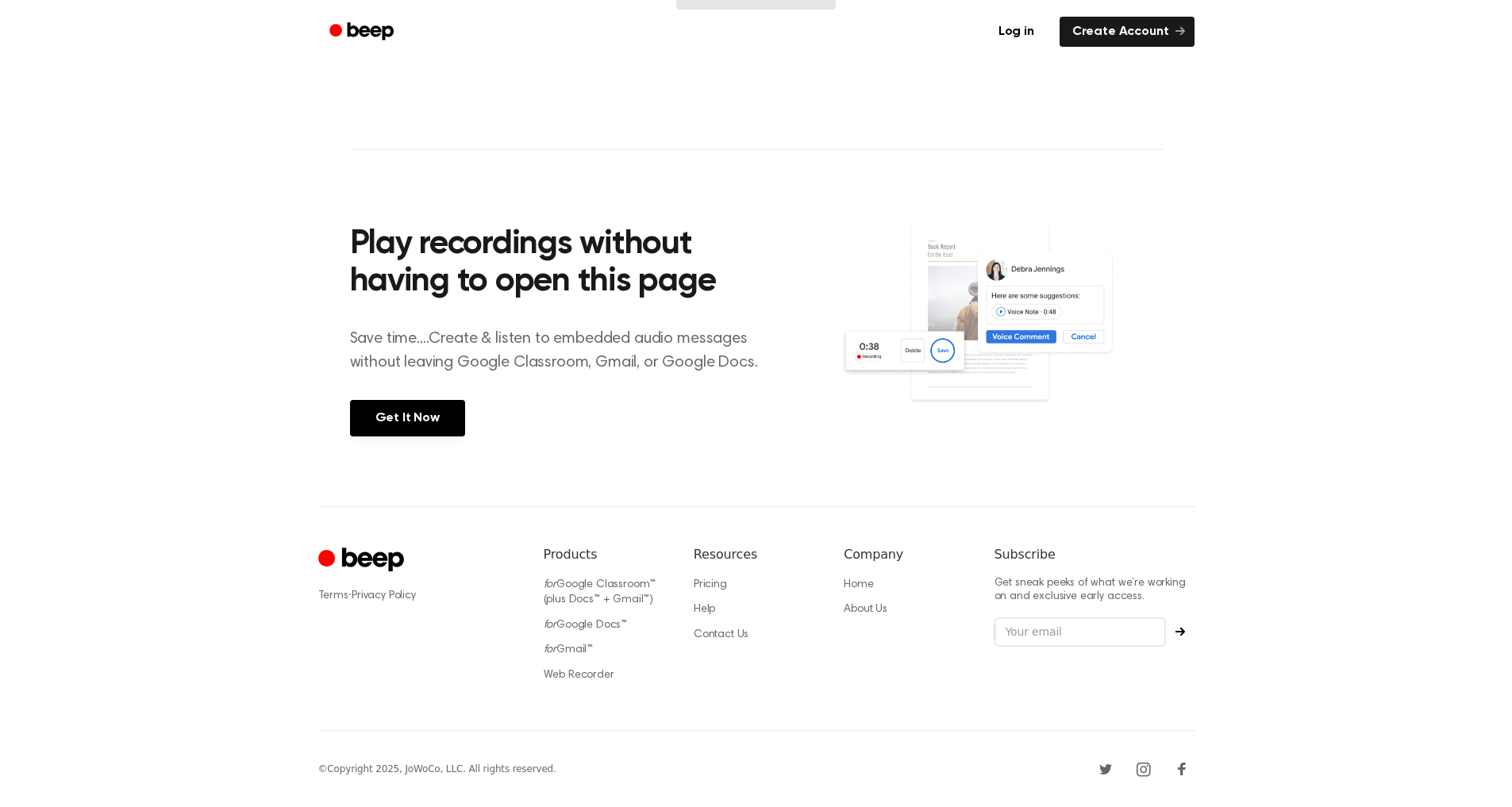
drag, startPoint x: 846, startPoint y: 626, endPoint x: 722, endPoint y: 513, distance: 167.8
click at [742, 526] on div "Terms · Privacy Policy Products for Google Classroom™ (plus Docs™ + Gmail™) for…" at bounding box center [756, 618] width 876 height 225
drag, startPoint x: 678, startPoint y: 510, endPoint x: 664, endPoint y: 510, distance: 14.0
click at [664, 510] on div "Terms · Privacy Policy Products for Google Classroom™ (plus Docs™ + Gmail™) for…" at bounding box center [756, 618] width 876 height 225
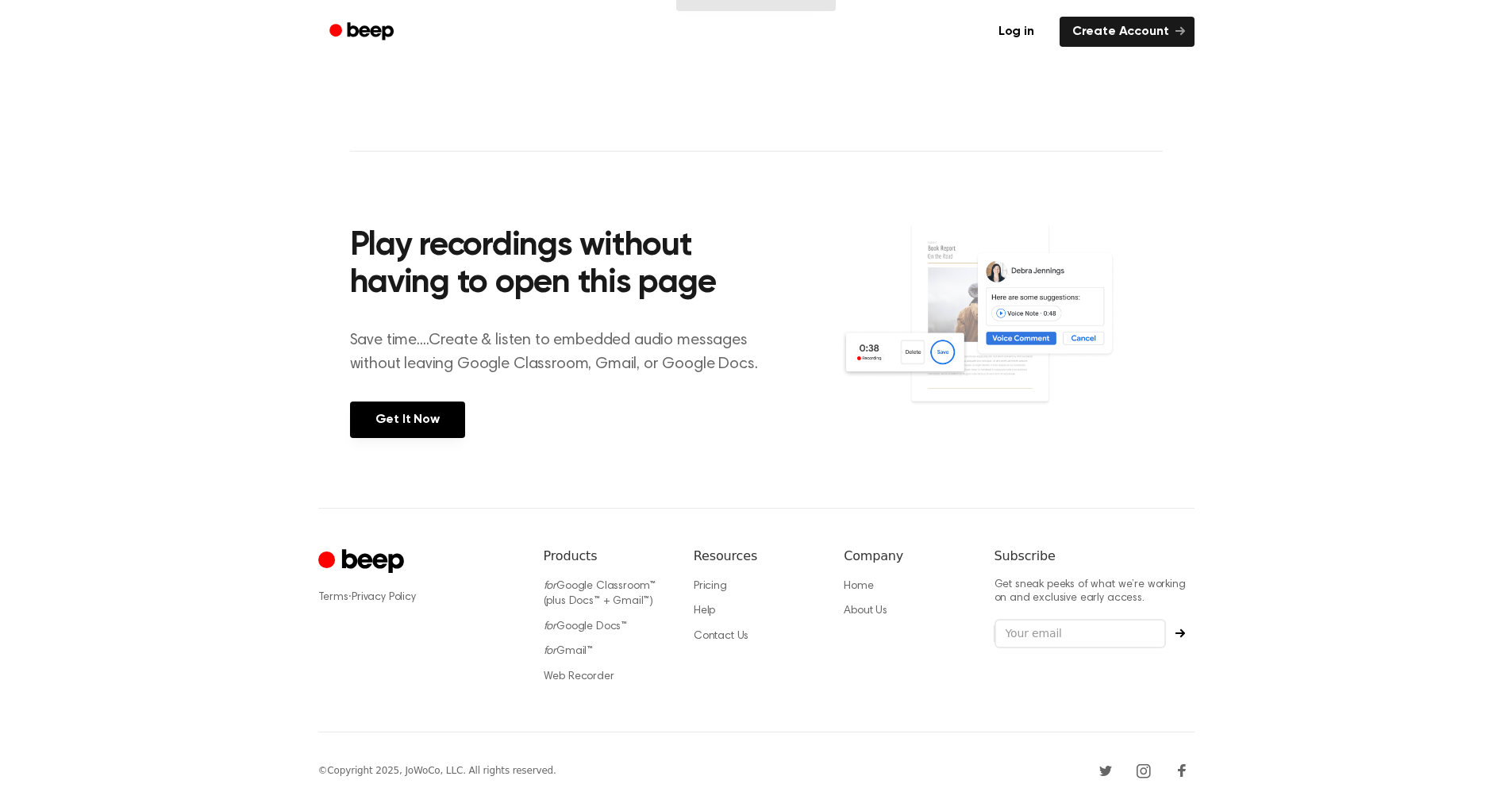
drag, startPoint x: 630, startPoint y: 514, endPoint x: 589, endPoint y: 521, distance: 41.6
click at [589, 521] on div "Terms · Privacy Policy Products for Google Classroom™ (plus Docs™ + Gmail™) for…" at bounding box center [756, 620] width 876 height 225
drag, startPoint x: 547, startPoint y: 542, endPoint x: 514, endPoint y: 566, distance: 40.8
click at [514, 561] on div "Terms · Privacy Policy Products for Google Classroom™ (plus Docs™ + Gmail™) for…" at bounding box center [756, 620] width 876 height 225
click at [514, 567] on div at bounding box center [418, 565] width 200 height 37
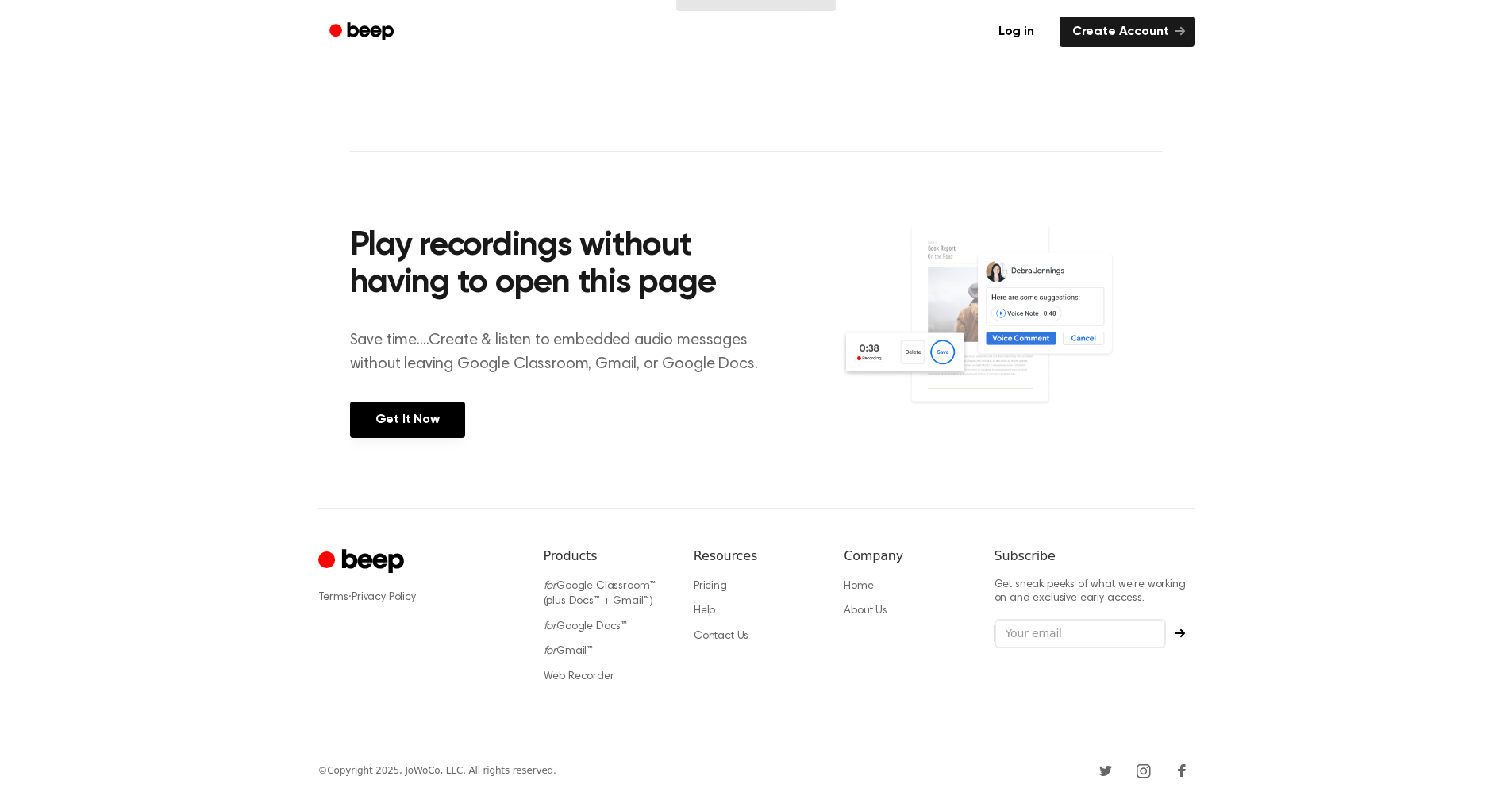
click at [590, 496] on section "Play recordings without having to open this page Save time....Create & listen t…" at bounding box center [756, 329] width 812 height 358
click at [689, 513] on div "Terms · Privacy Policy Products for Google Classroom™ (plus Docs™ + Gmail™) for…" at bounding box center [756, 620] width 876 height 225
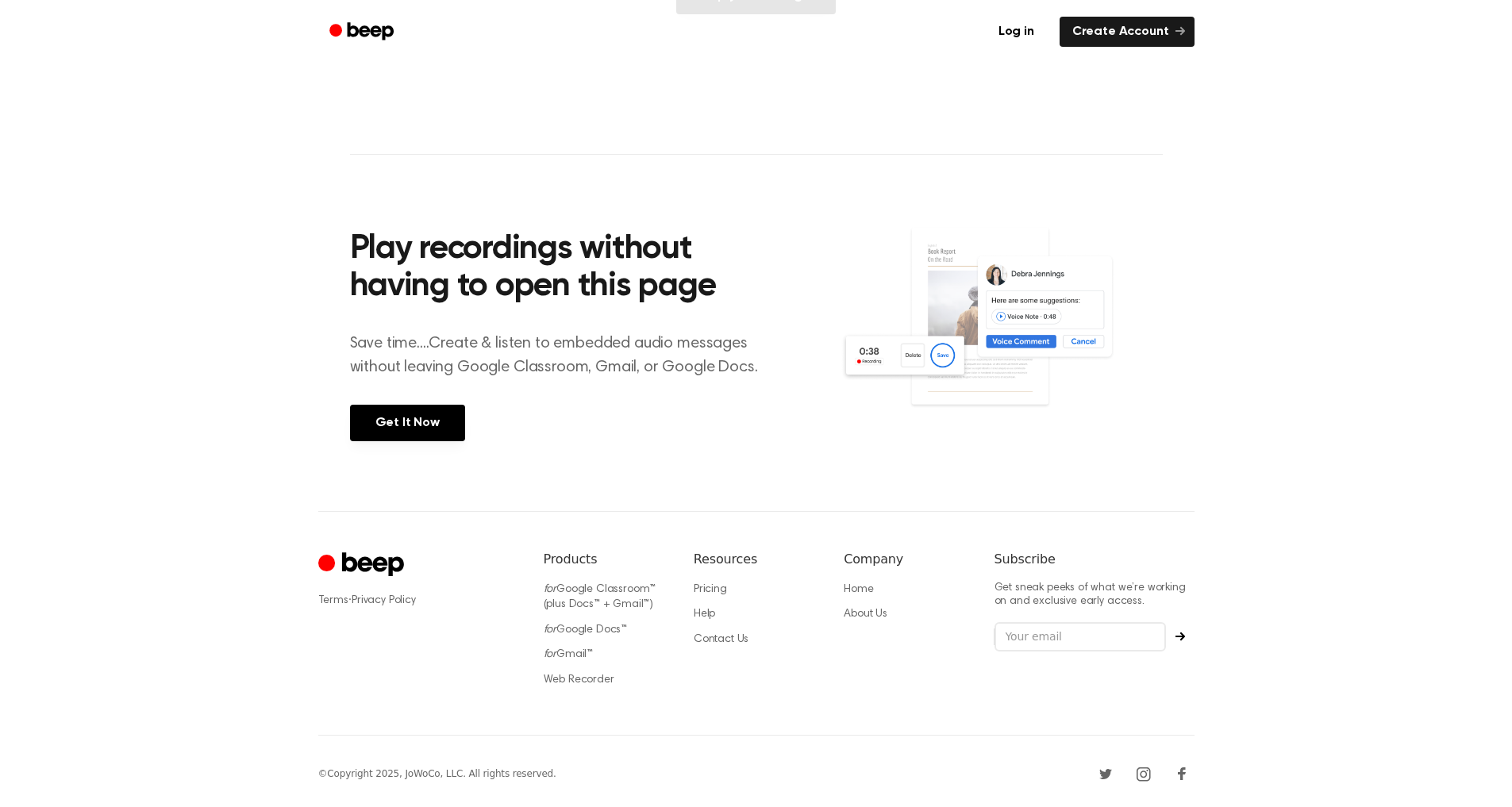
click at [875, 636] on div "Company Home About Us" at bounding box center [905, 624] width 124 height 148
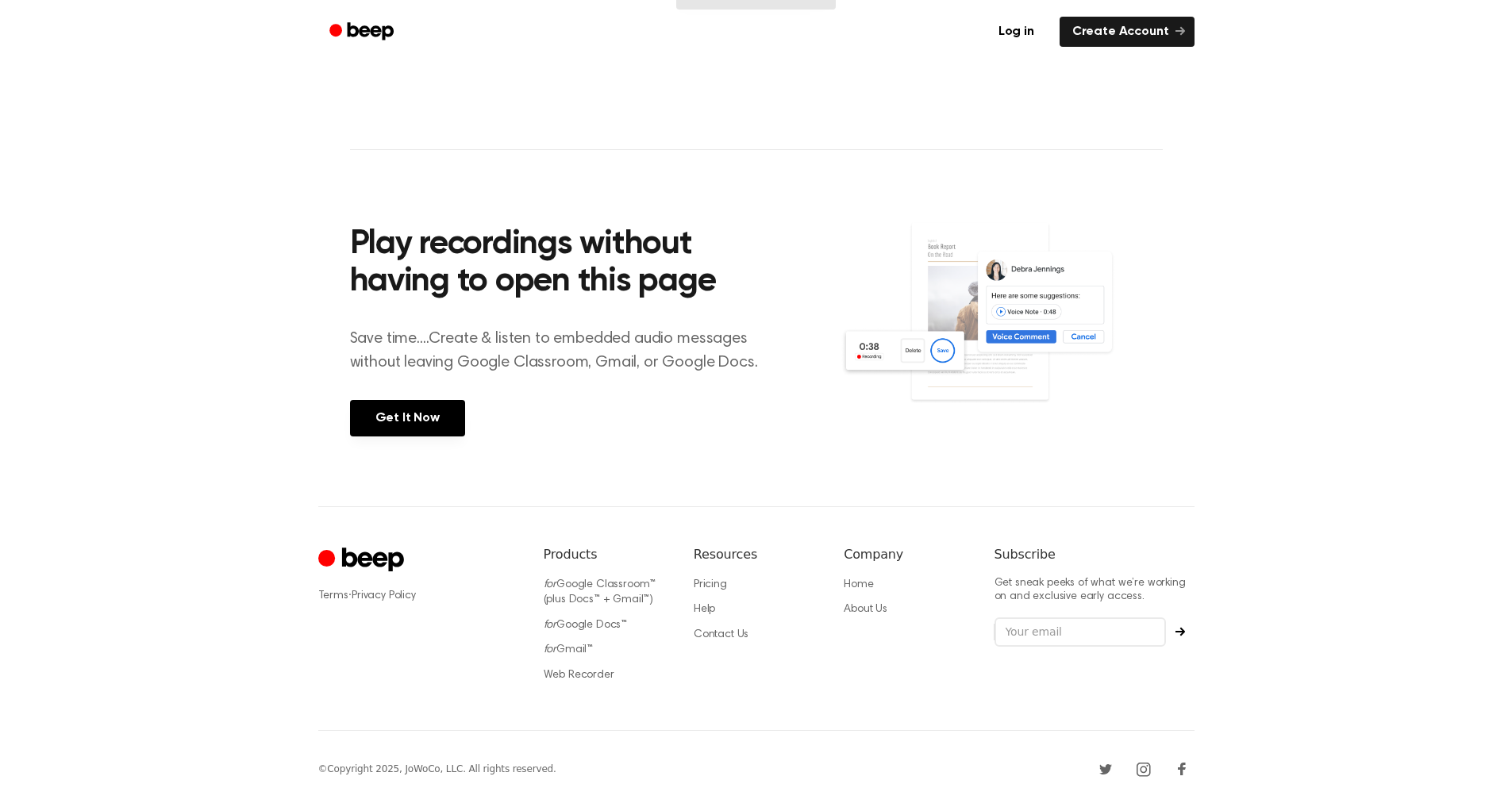
scroll to position [0, 0]
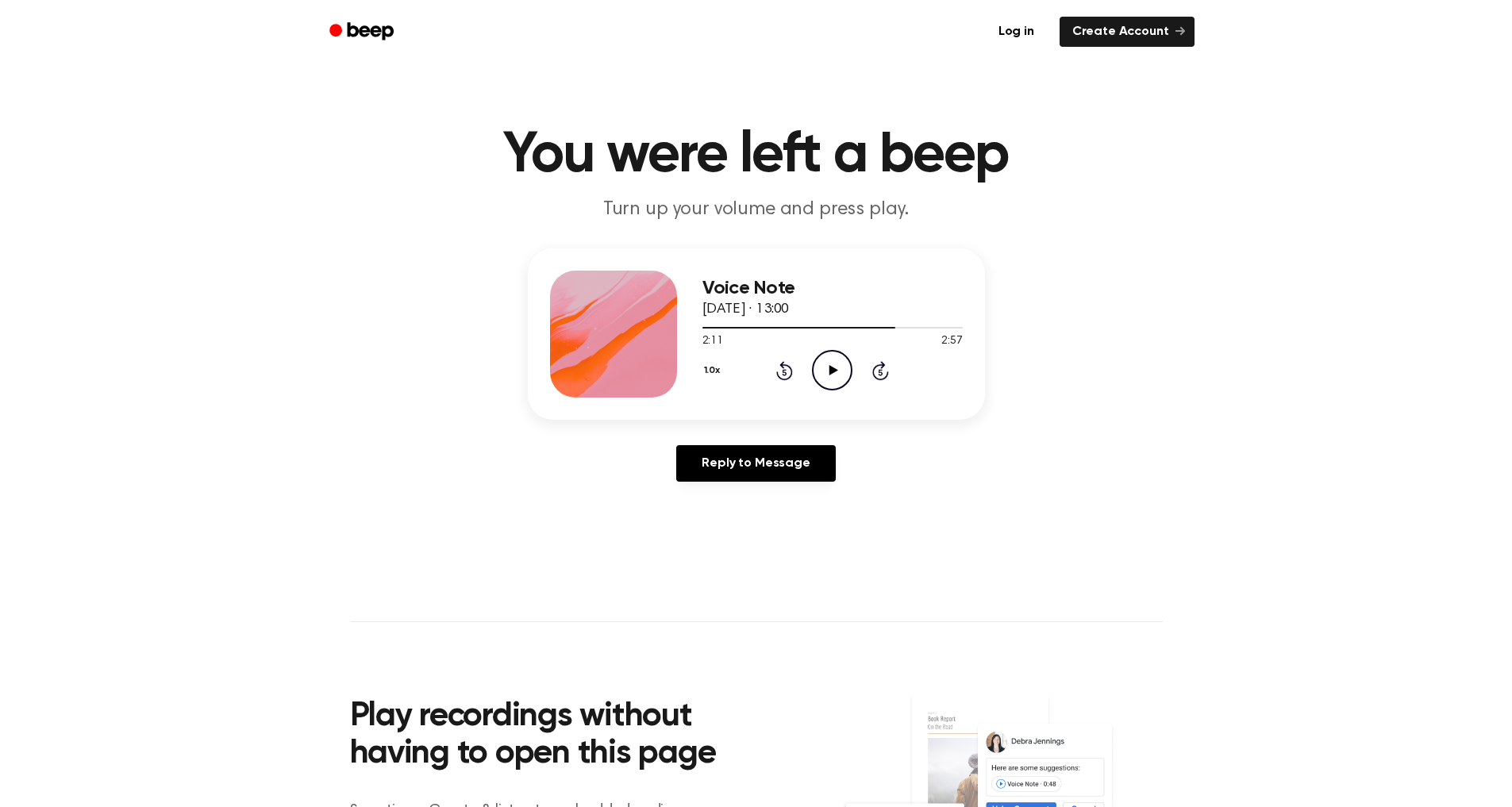
click at [837, 370] on icon "Play Audio" at bounding box center [831, 370] width 41 height 41
drag, startPoint x: 894, startPoint y: 329, endPoint x: 802, endPoint y: 328, distance: 92.0
click at [802, 328] on div at bounding box center [800, 328] width 196 height 2
drag, startPoint x: 801, startPoint y: 331, endPoint x: 821, endPoint y: 329, distance: 20.1
click at [821, 329] on div at bounding box center [832, 326] width 261 height 12
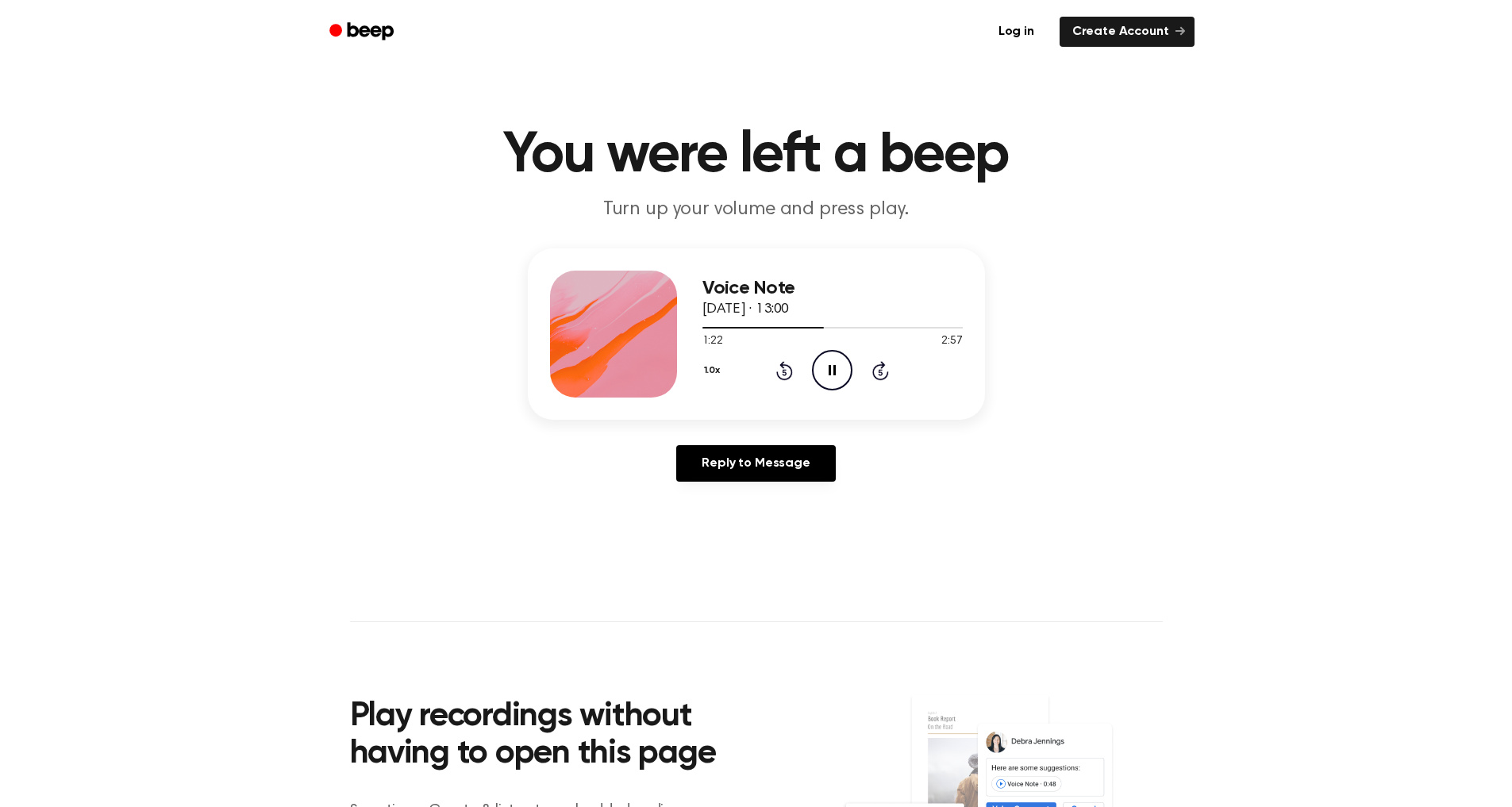
click at [835, 375] on icon at bounding box center [832, 370] width 8 height 10
